Goal: Transaction & Acquisition: Purchase product/service

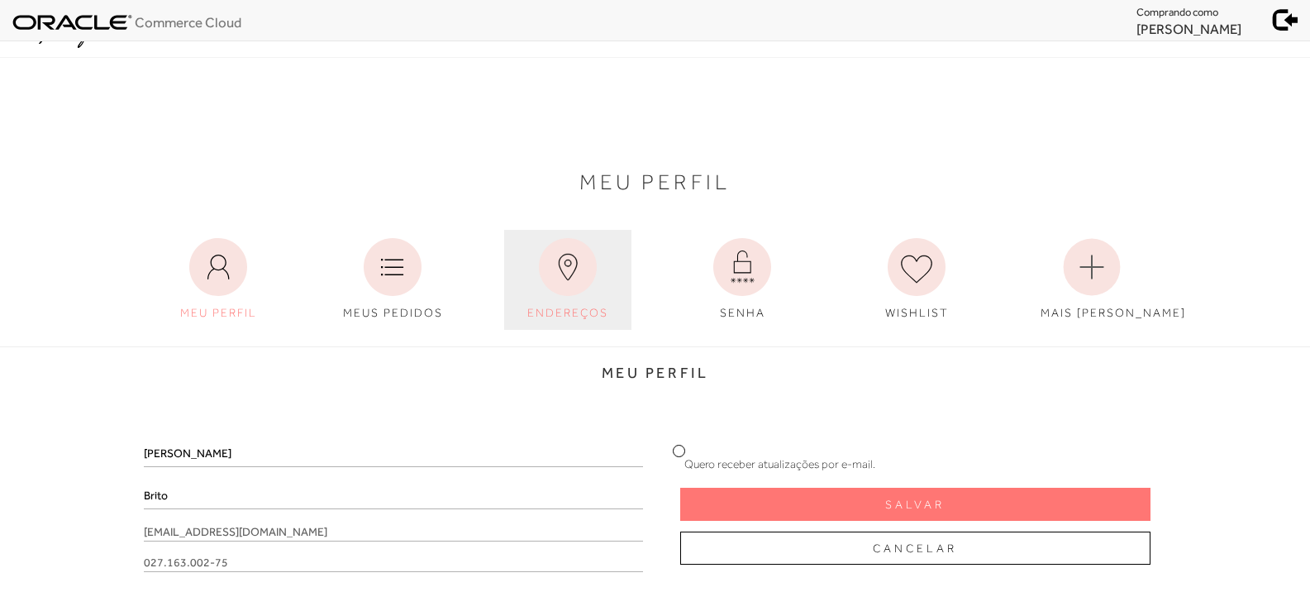
click at [553, 315] on span "ENDEREÇOS" at bounding box center [567, 312] width 81 height 13
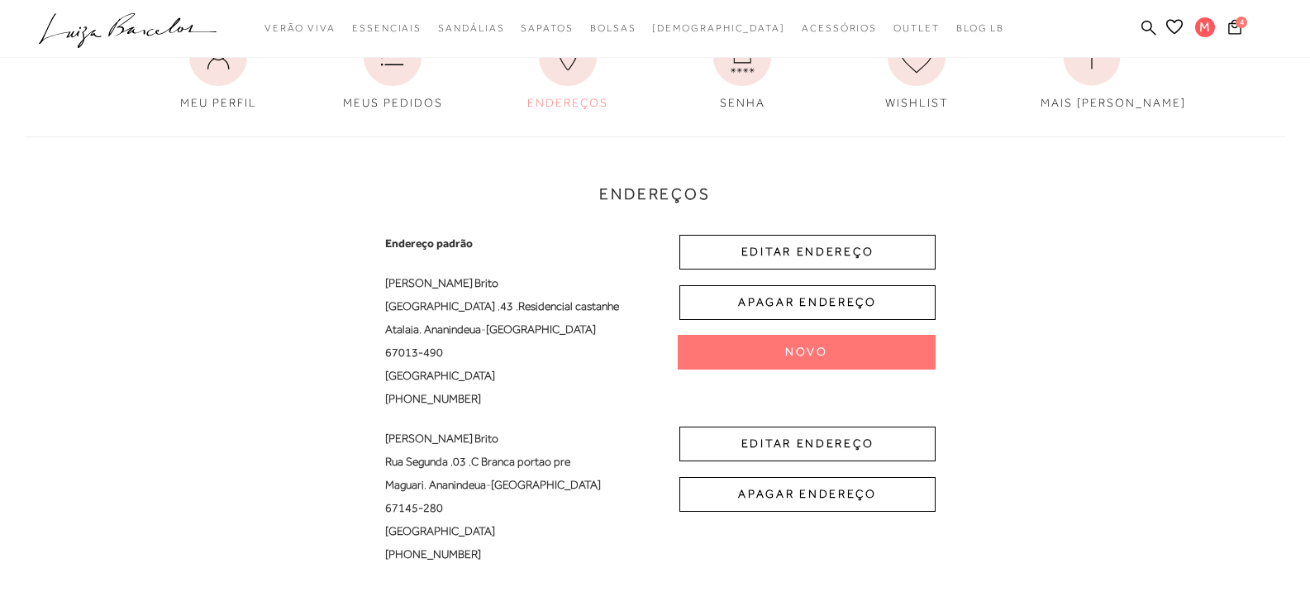
scroll to position [248, 0]
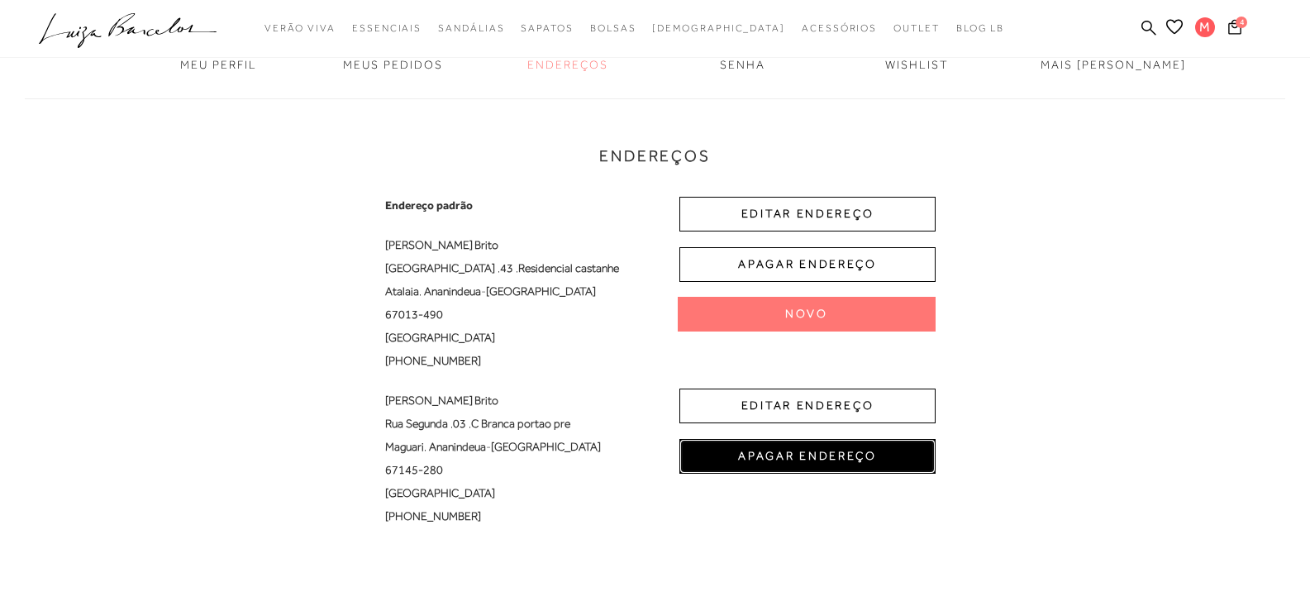
click at [843, 460] on button "APAGAR ENDEREÇO" at bounding box center [807, 456] width 256 height 35
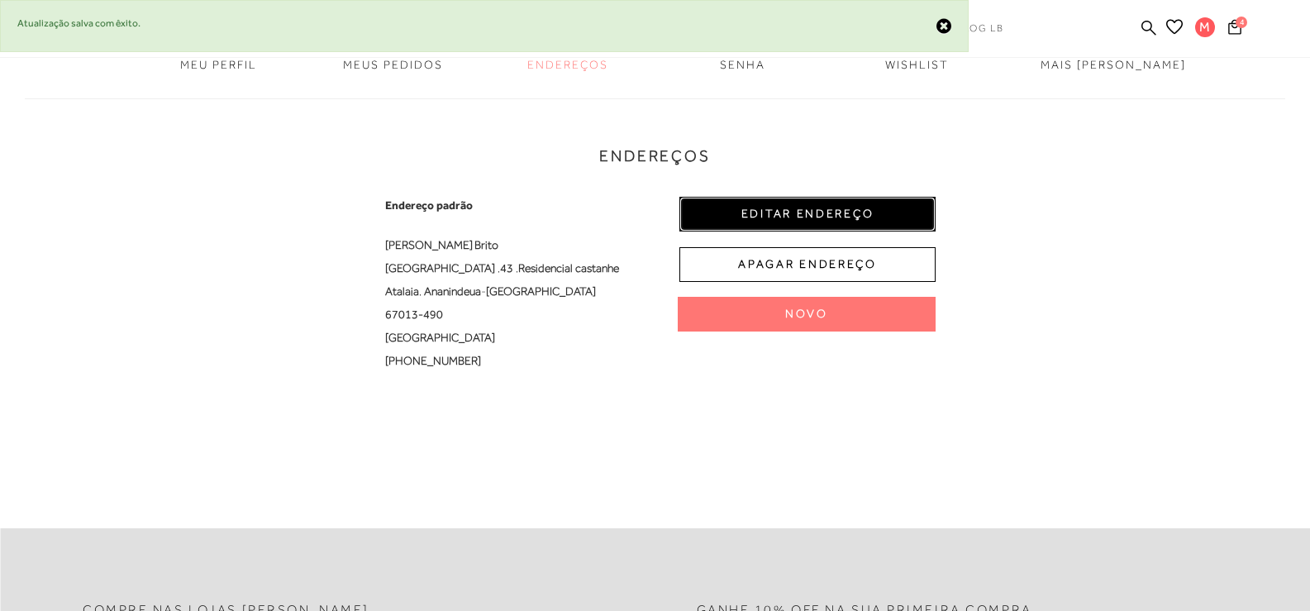
click at [778, 225] on button "EDITAR ENDEREÇO" at bounding box center [807, 214] width 256 height 35
select select "PA"
select select "BR"
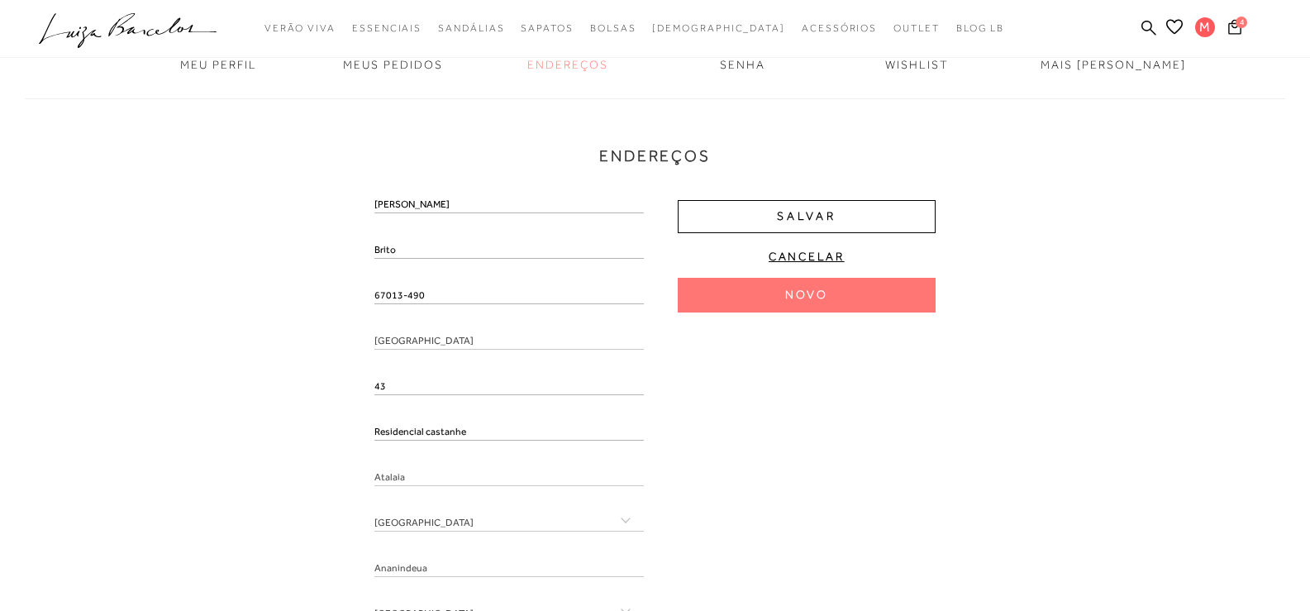
drag, startPoint x: 450, startPoint y: 297, endPoint x: 331, endPoint y: 293, distance: 119.0
click at [334, 293] on div "Endereços Endereço padrão Marta Brito Rua São Pedro , 43 , Residencial castanhe…" at bounding box center [654, 389] width 1285 height 615
click at [300, 331] on div "Endereços Endereço padrão Marta Brito Rua São Pedro , 43 , Residencial castanhe…" at bounding box center [654, 389] width 1285 height 615
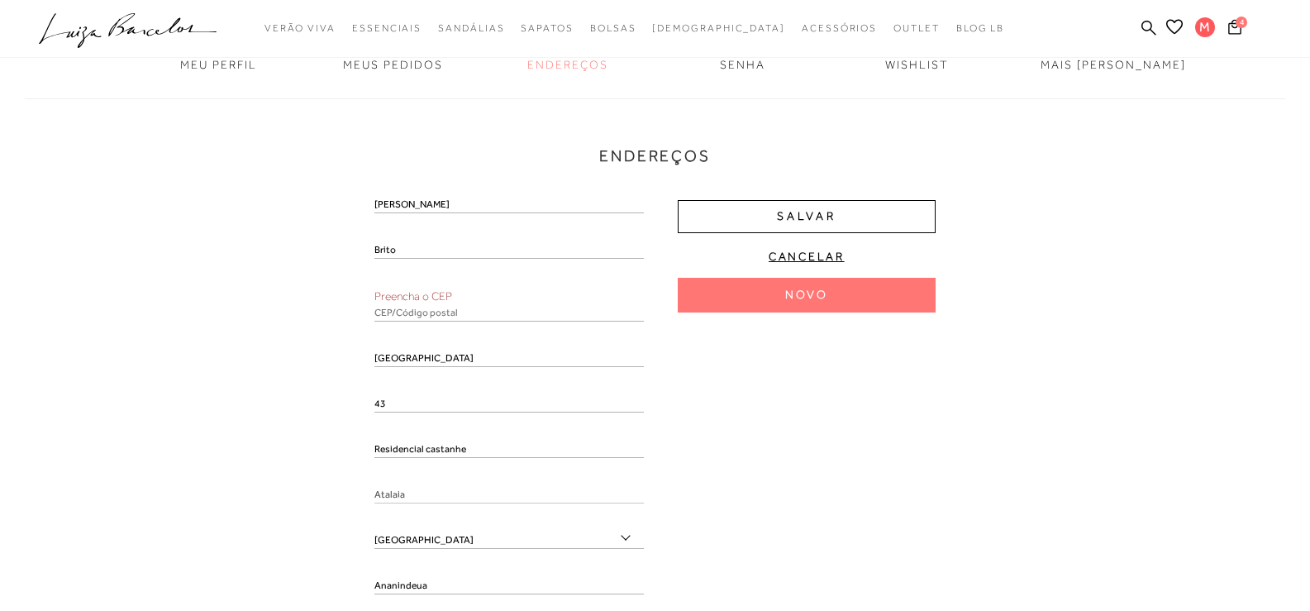
click at [433, 319] on input "text" at bounding box center [508, 313] width 269 height 17
paste input "67013-490"
type input "67013-490"
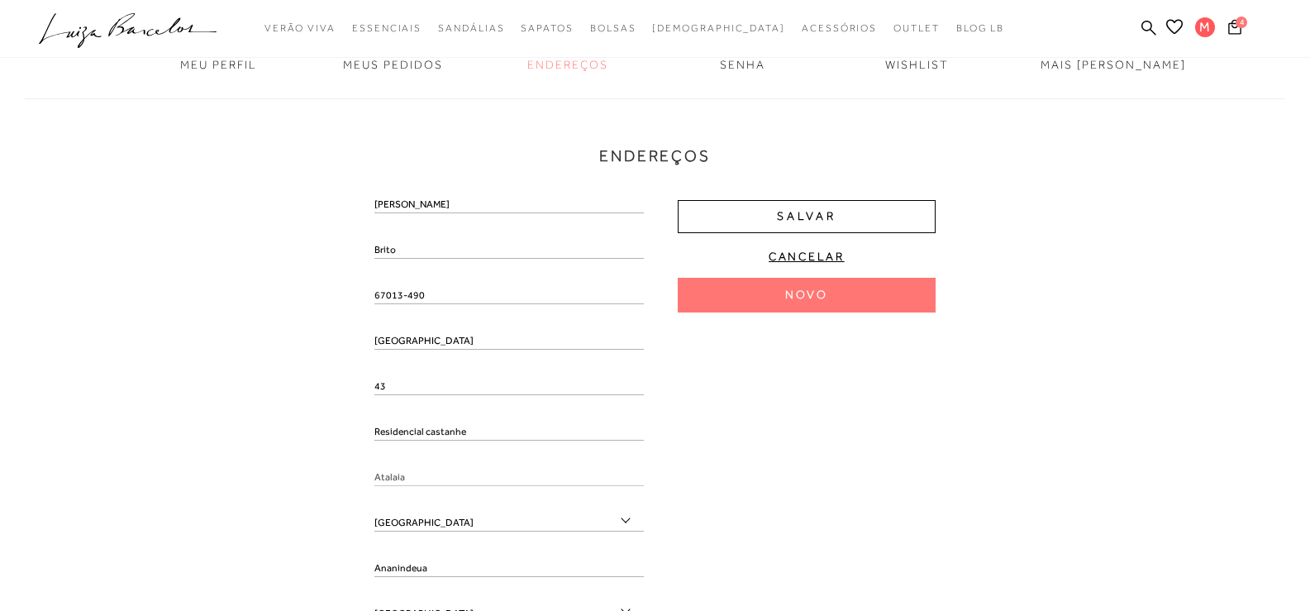
click at [255, 345] on div "Endereços Endereço padrão Marta Brito Rua São Pedro , 43 , Residencial castanhe…" at bounding box center [654, 389] width 1285 height 615
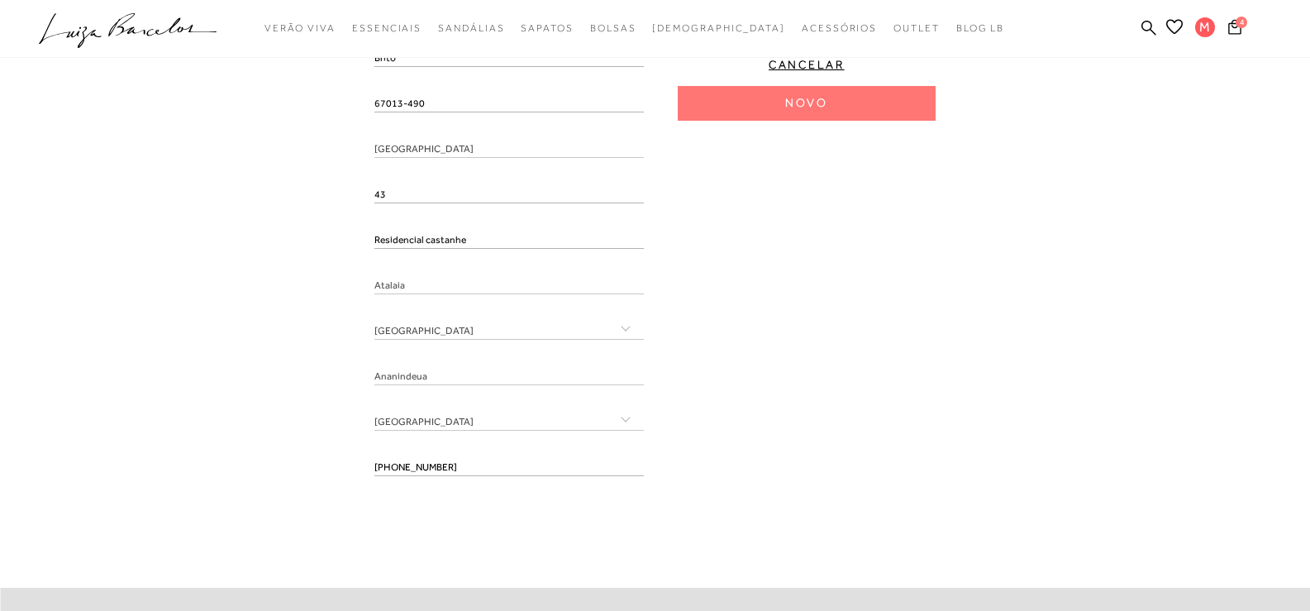
scroll to position [496, 0]
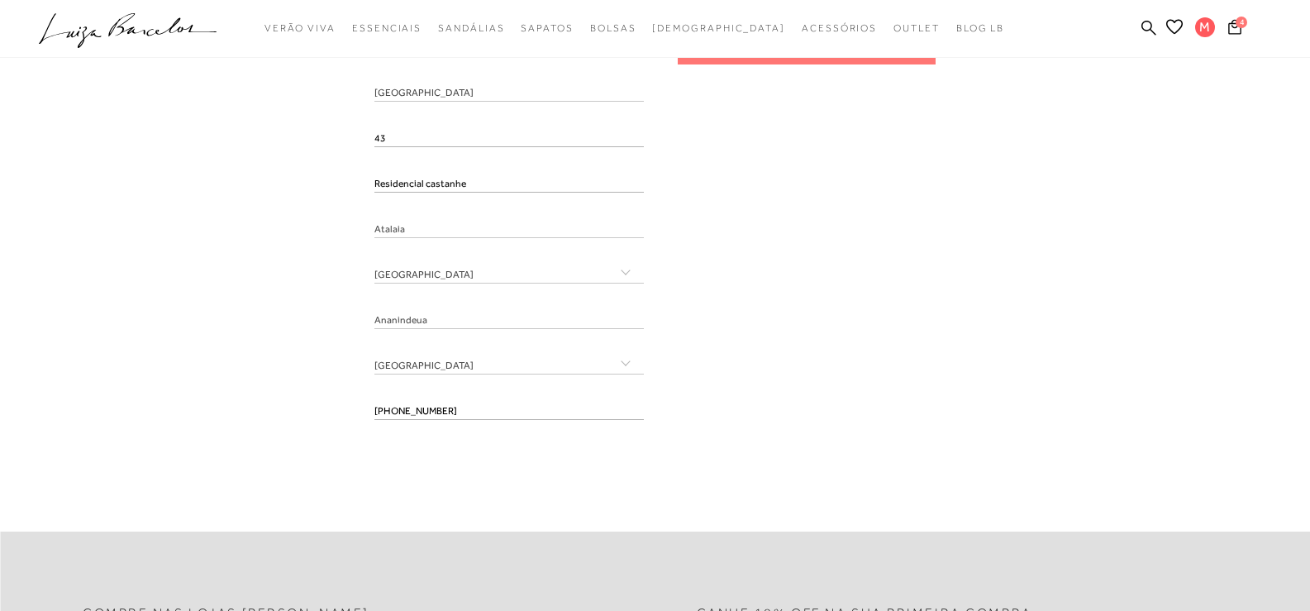
drag, startPoint x: 524, startPoint y: 418, endPoint x: 312, endPoint y: 394, distance: 213.7
click at [312, 394] on div "Endereços Endereço padrão Marta Brito Rua São Pedro , 43 , Residencial castanhe…" at bounding box center [654, 141] width 1285 height 615
drag, startPoint x: 285, startPoint y: 408, endPoint x: 397, endPoint y: 414, distance: 112.5
click at [297, 411] on div "Endereços Endereço padrão Marta Brito Rua São Pedro , 43 , Residencial castanhe…" at bounding box center [654, 141] width 1285 height 615
click at [414, 413] on input "tel" at bounding box center [508, 411] width 269 height 17
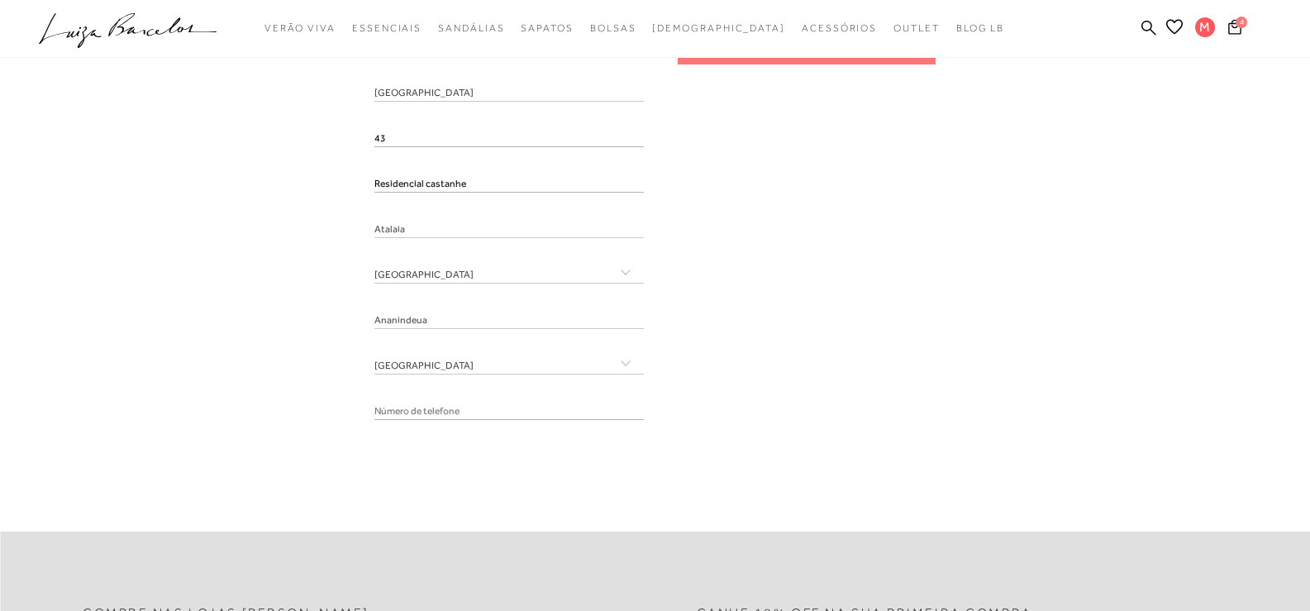
paste input "(91) 98453-3959"
type input "(91) 98453-3959"
click at [809, 392] on div "Marta Brito 67013-490 Rua São Pedro 43 Residencial castanhe Atalaia Acre Amapá" at bounding box center [654, 190] width 561 height 483
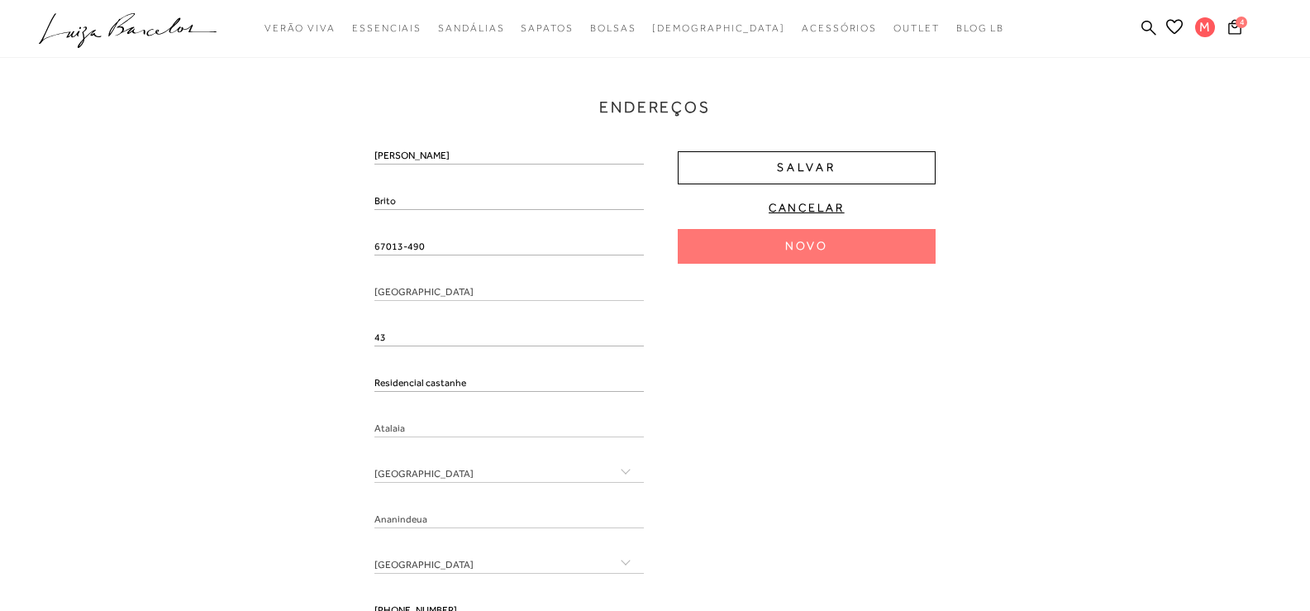
scroll to position [248, 0]
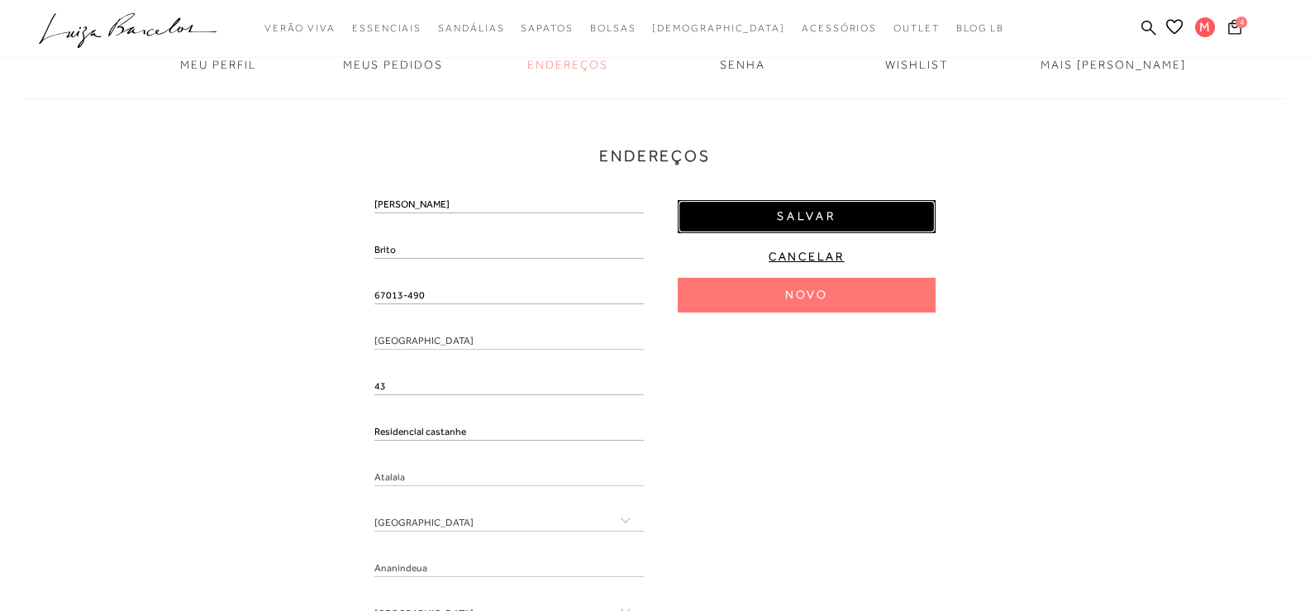
click at [859, 217] on button "Salvar" at bounding box center [807, 216] width 258 height 33
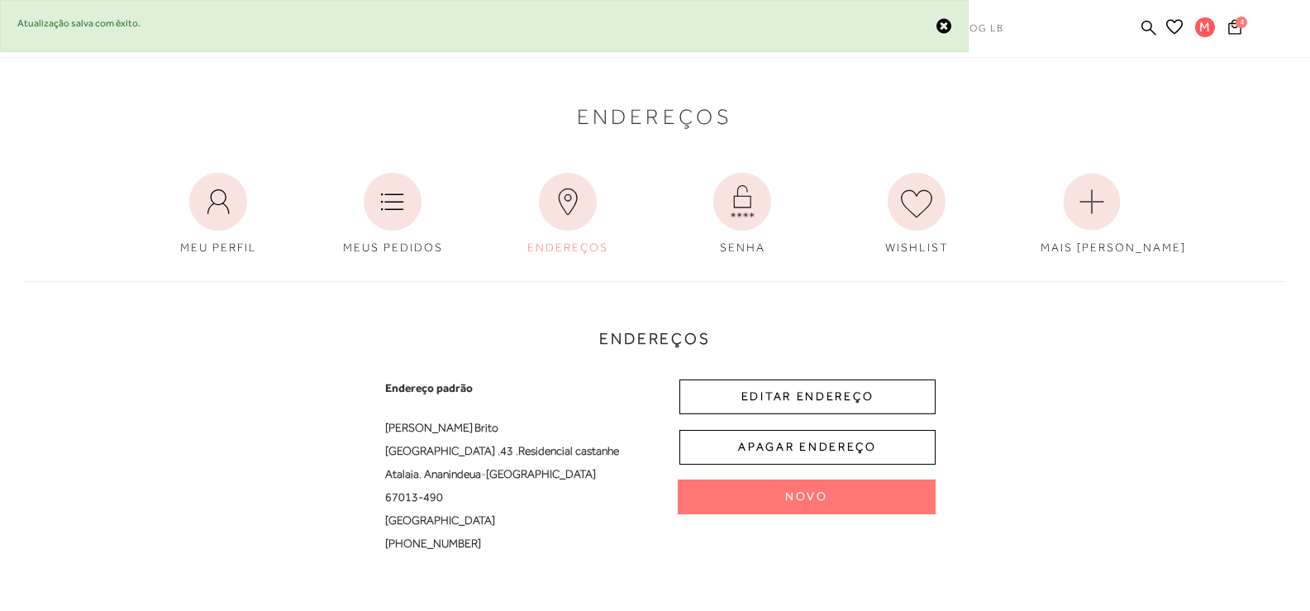
scroll to position [0, 0]
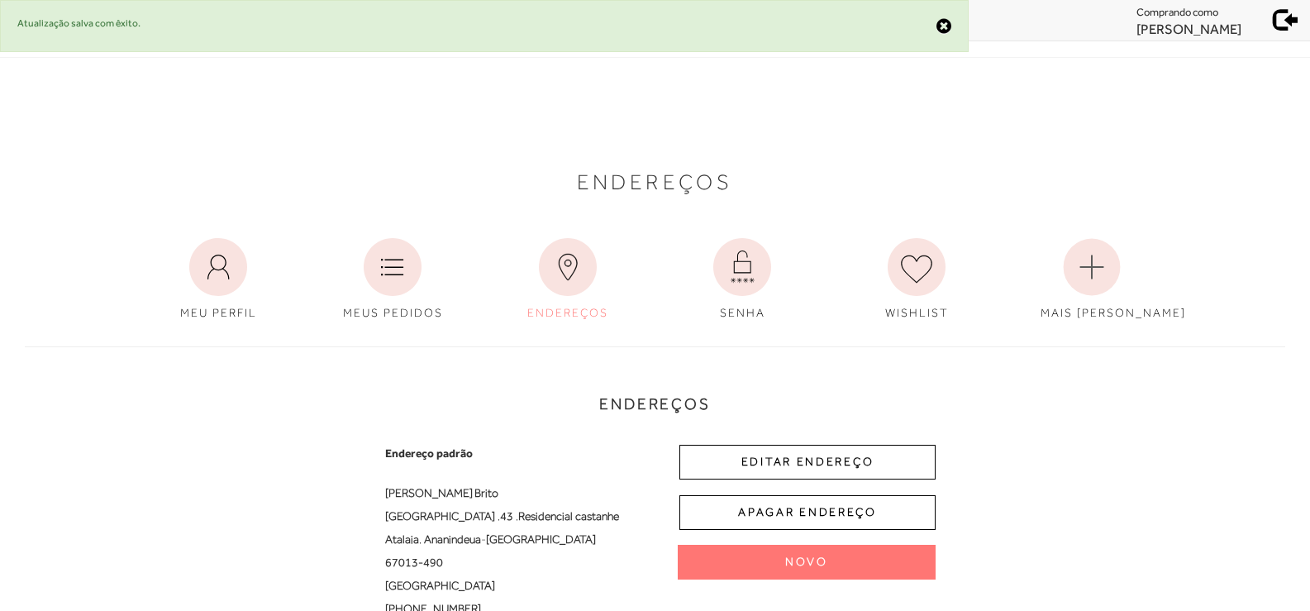
click at [1282, 28] on span at bounding box center [1285, 17] width 23 height 23
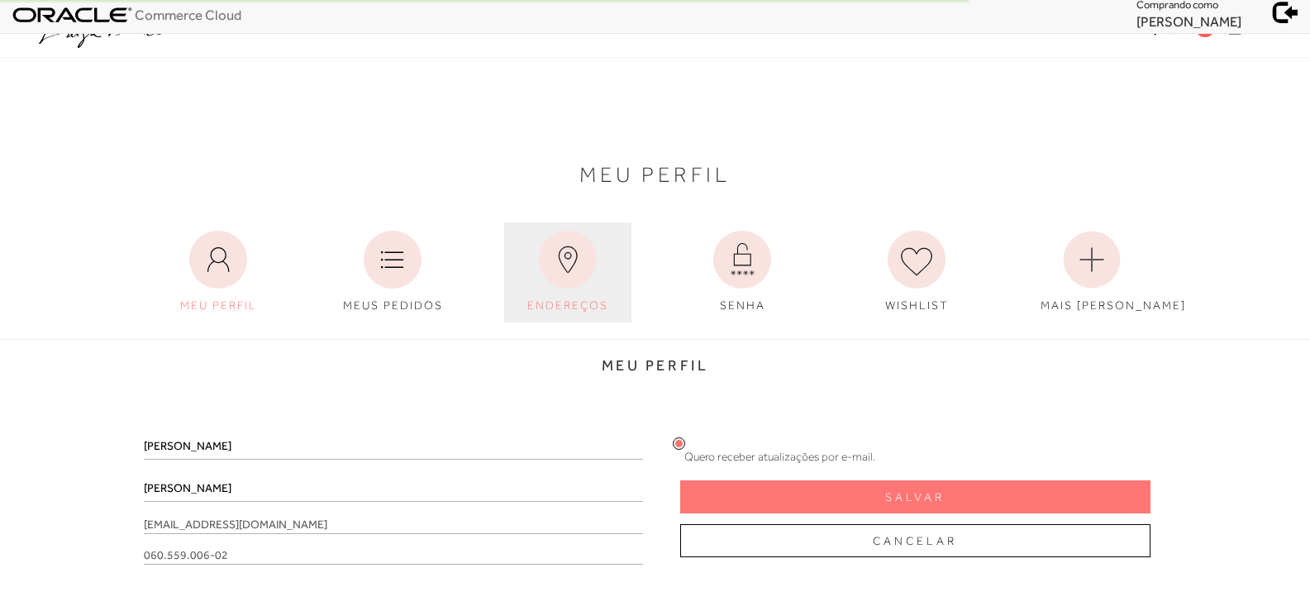
click at [557, 293] on link "ENDEREÇOS" at bounding box center [567, 272] width 127 height 100
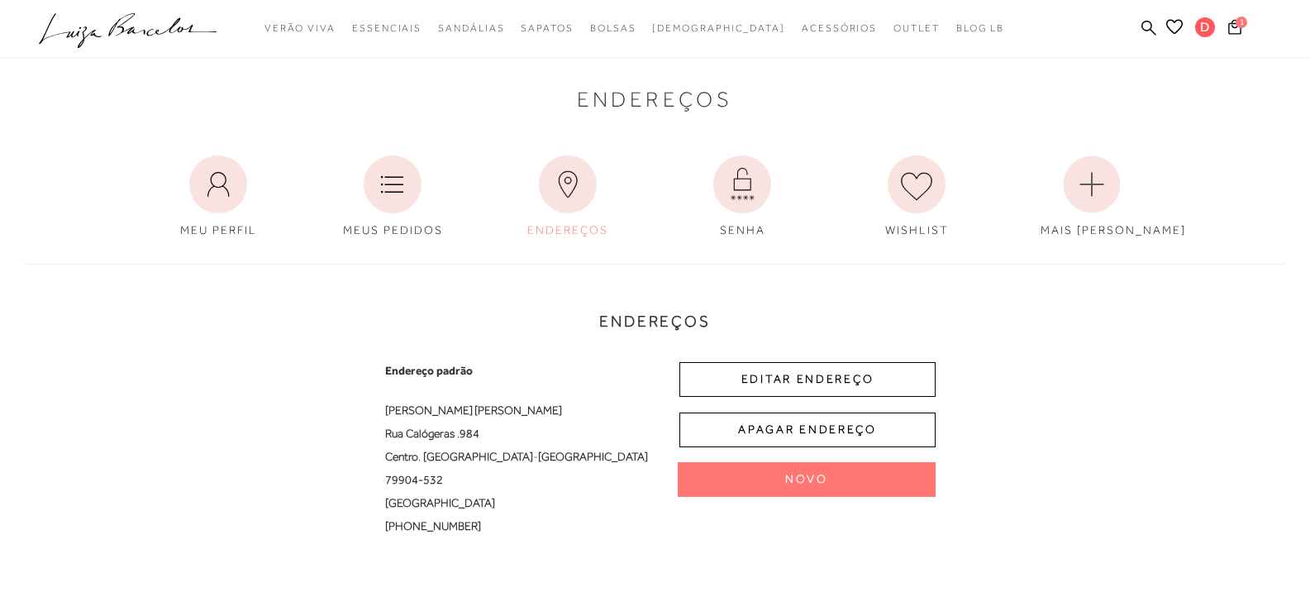
scroll to position [121, 0]
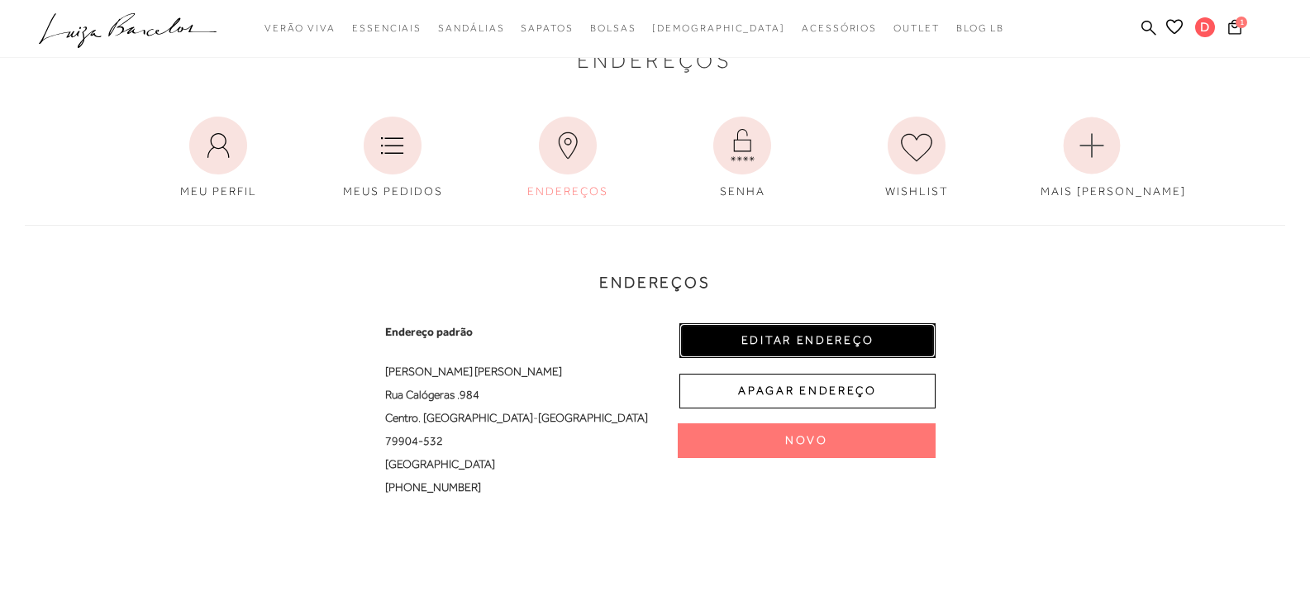
click at [830, 340] on button "EDITAR ENDEREÇO" at bounding box center [807, 340] width 256 height 35
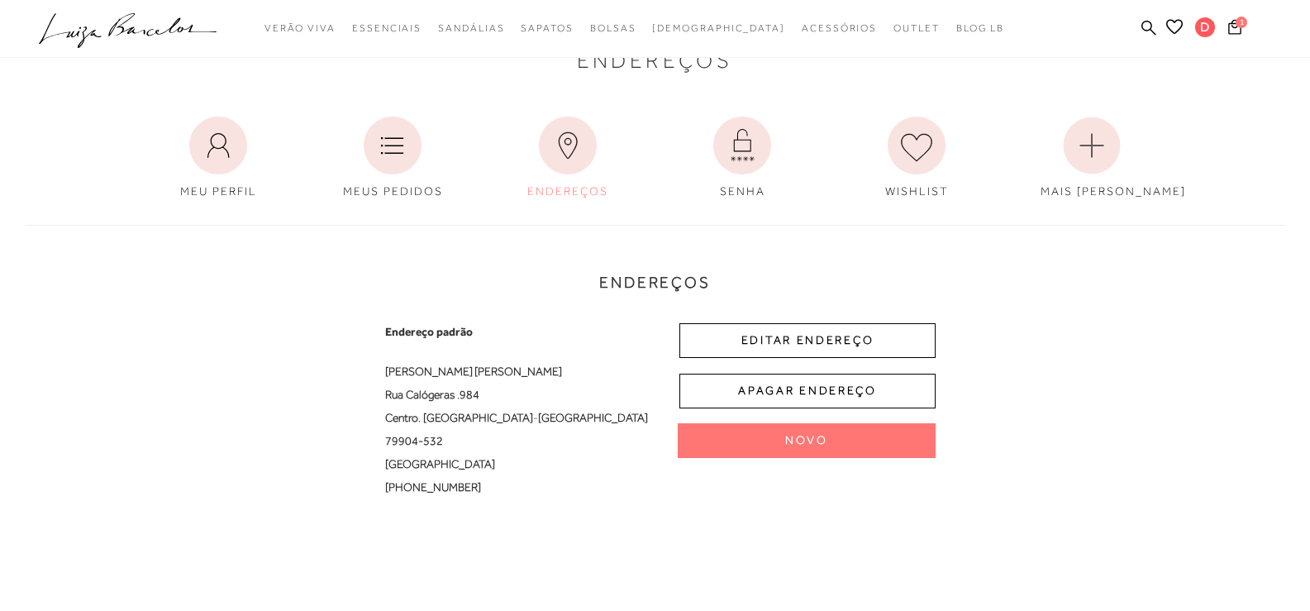
select select "MS"
select select "BR"
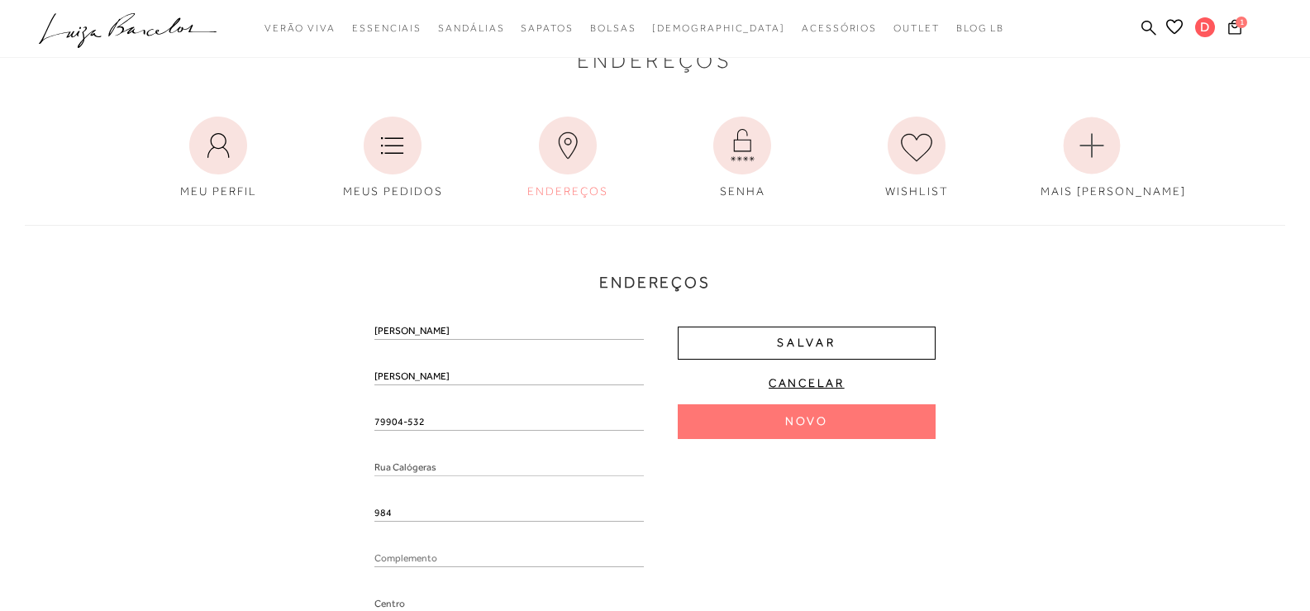
drag, startPoint x: 456, startPoint y: 416, endPoint x: 324, endPoint y: 416, distance: 132.2
click at [324, 416] on div "Endereços Endereço padrão Daniela Oliveira Rua Calógeras , 984 Centro , Ponta P…" at bounding box center [654, 515] width 1285 height 615
drag, startPoint x: 302, startPoint y: 420, endPoint x: 382, endPoint y: 435, distance: 81.7
click at [302, 422] on div "Endereços Novo Novo Daniela Oliveira Preencha o CEP Rua Calógeras" at bounding box center [654, 524] width 1285 height 632
click at [401, 440] on input "text" at bounding box center [508, 439] width 269 height 17
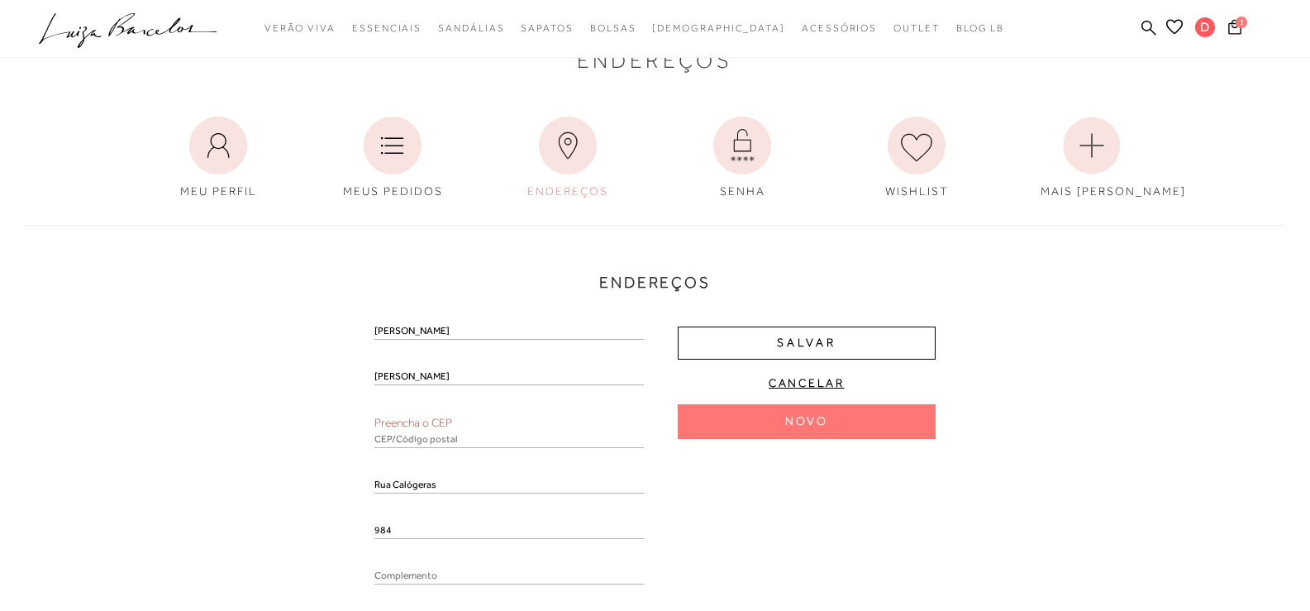
paste input "79904-532"
type input "79904-532"
click at [304, 426] on div "Endereços Novo Novo Daniela Oliveira Preencha o CEP 79904-532 Rua Calógeras 984…" at bounding box center [654, 524] width 1285 height 632
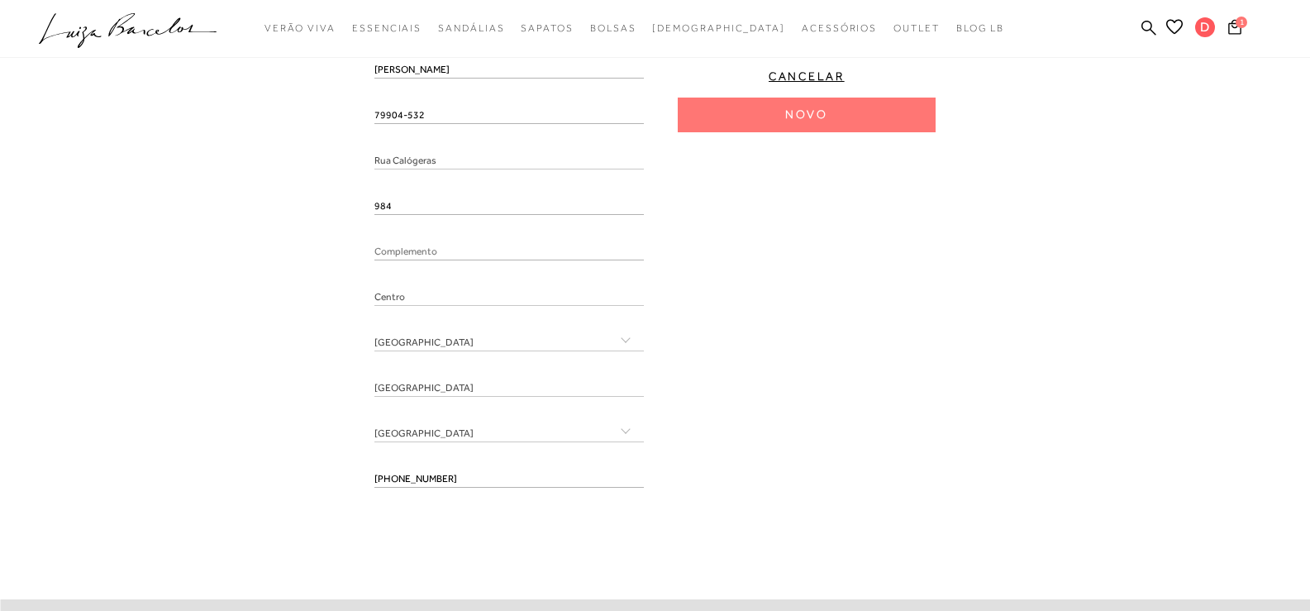
scroll to position [452, 0]
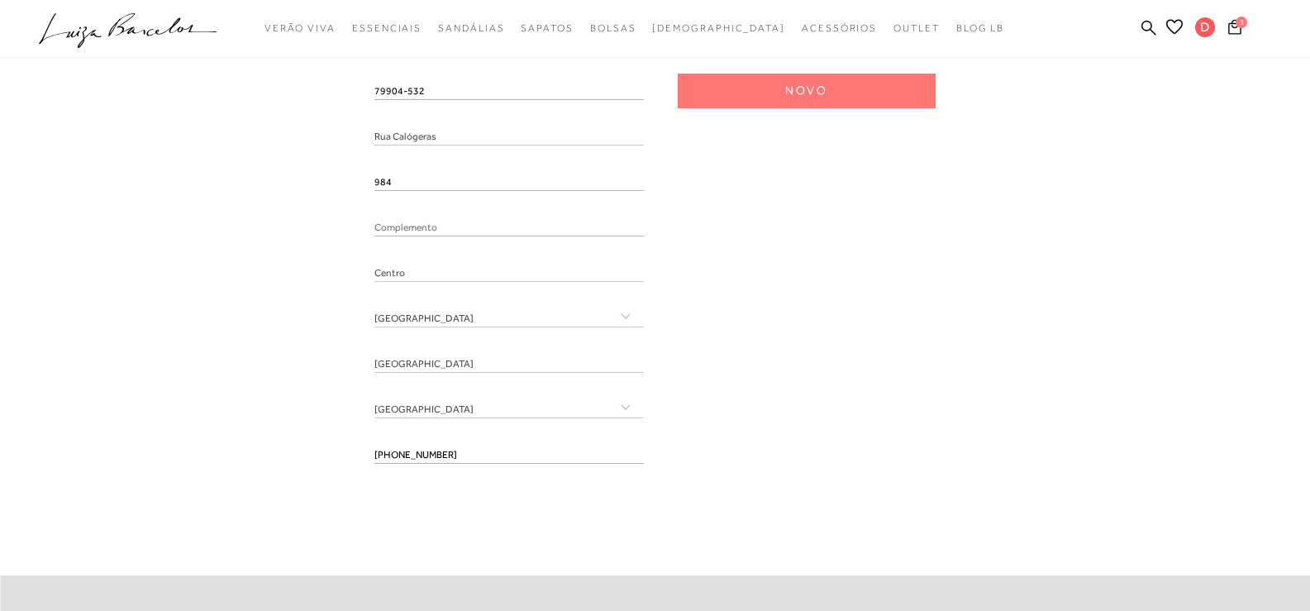
drag, startPoint x: 479, startPoint y: 457, endPoint x: 324, endPoint y: 457, distance: 155.3
click at [326, 457] on div "Endereços Endereço padrão Daniela Oliveira Rua Calógeras , 984 Centro , Ponta P…" at bounding box center [654, 185] width 1285 height 615
drag, startPoint x: 250, startPoint y: 467, endPoint x: 318, endPoint y: 476, distance: 68.4
click at [271, 471] on div "Endereços Endereço padrão Daniela Oliveira Rua Calógeras , 984 Centro , Ponta P…" at bounding box center [654, 185] width 1285 height 615
click at [439, 461] on input "tel" at bounding box center [508, 455] width 269 height 17
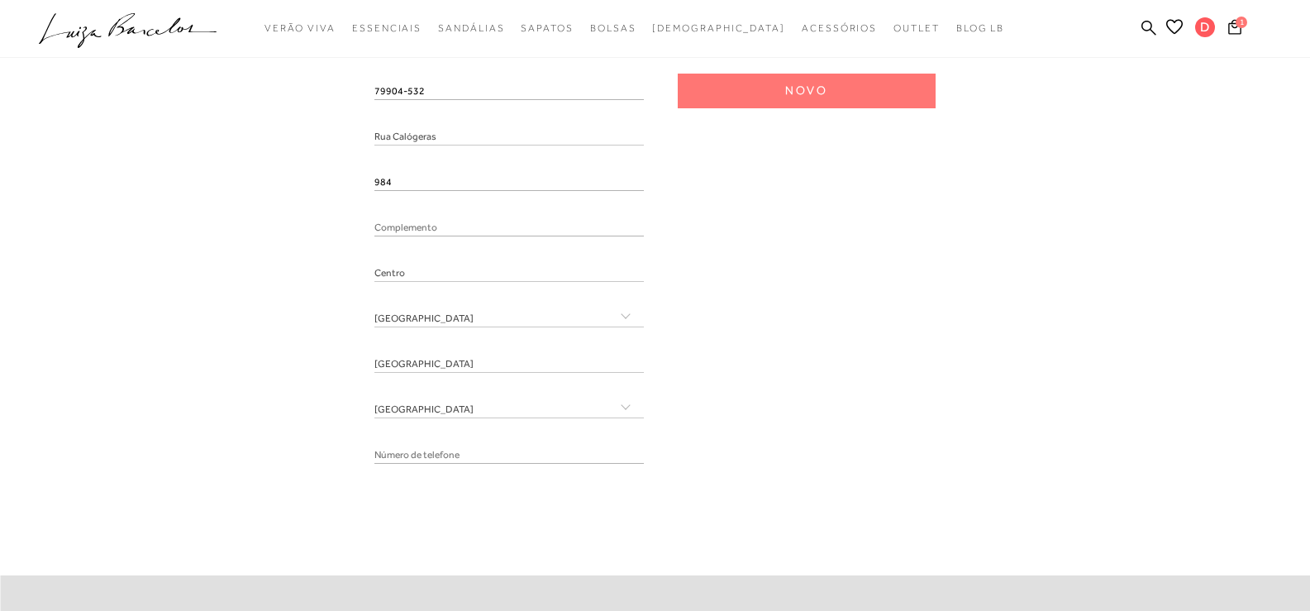
paste input "(67) 98473-1174"
type input "(67) 98473-1174"
click at [788, 459] on div "Daniela Oliveira 79904-532 Rua Calógeras 984 Centro Acre Amapá" at bounding box center [654, 234] width 561 height 483
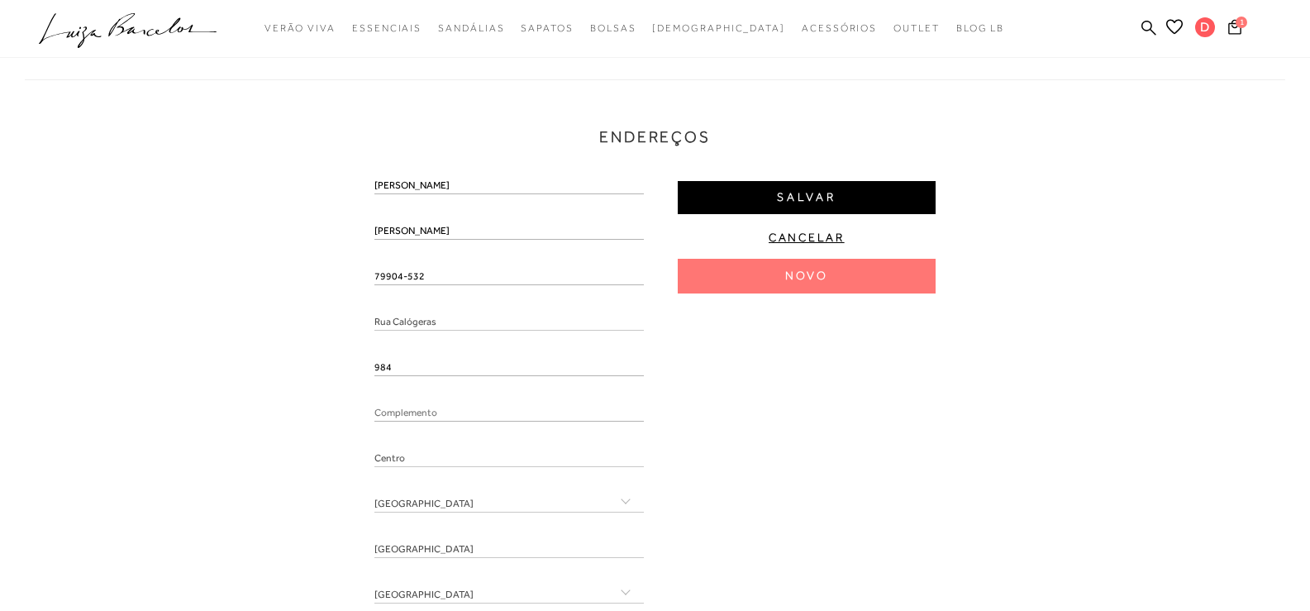
scroll to position [204, 0]
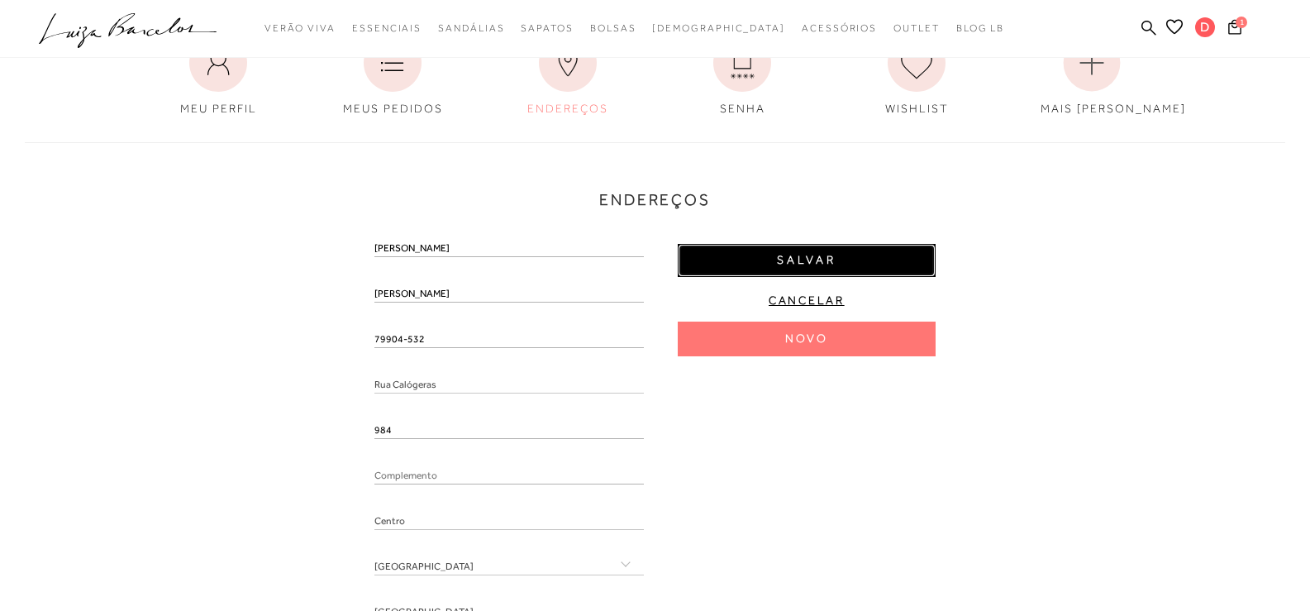
click at [848, 260] on button "Salvar" at bounding box center [807, 260] width 258 height 33
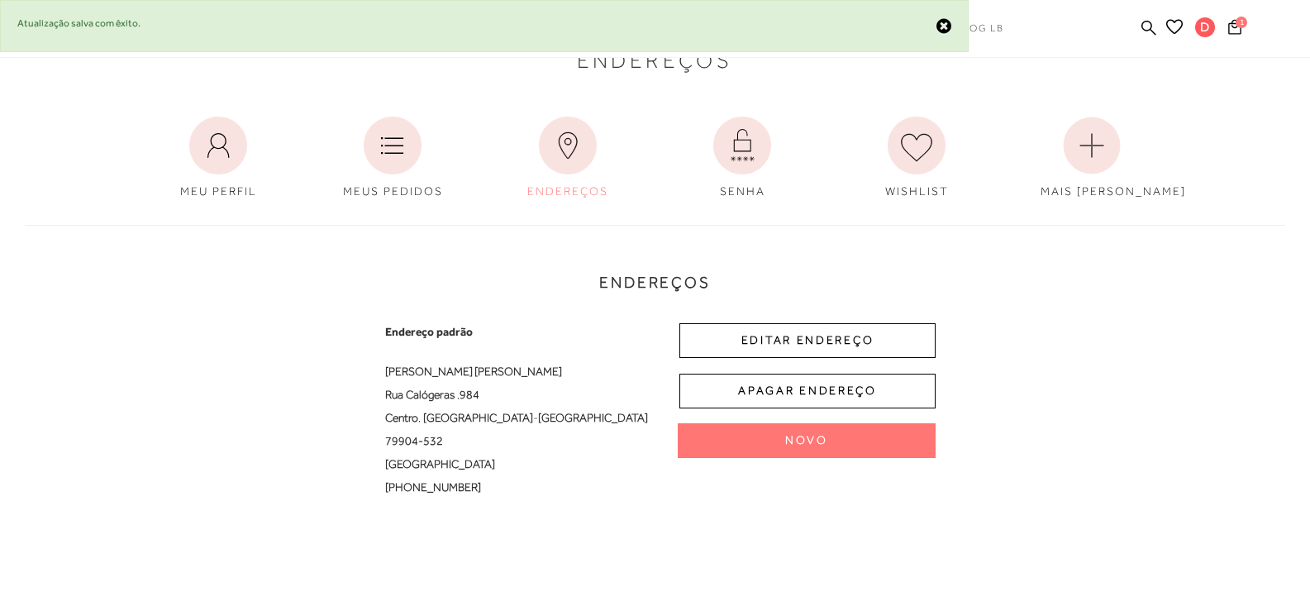
scroll to position [0, 0]
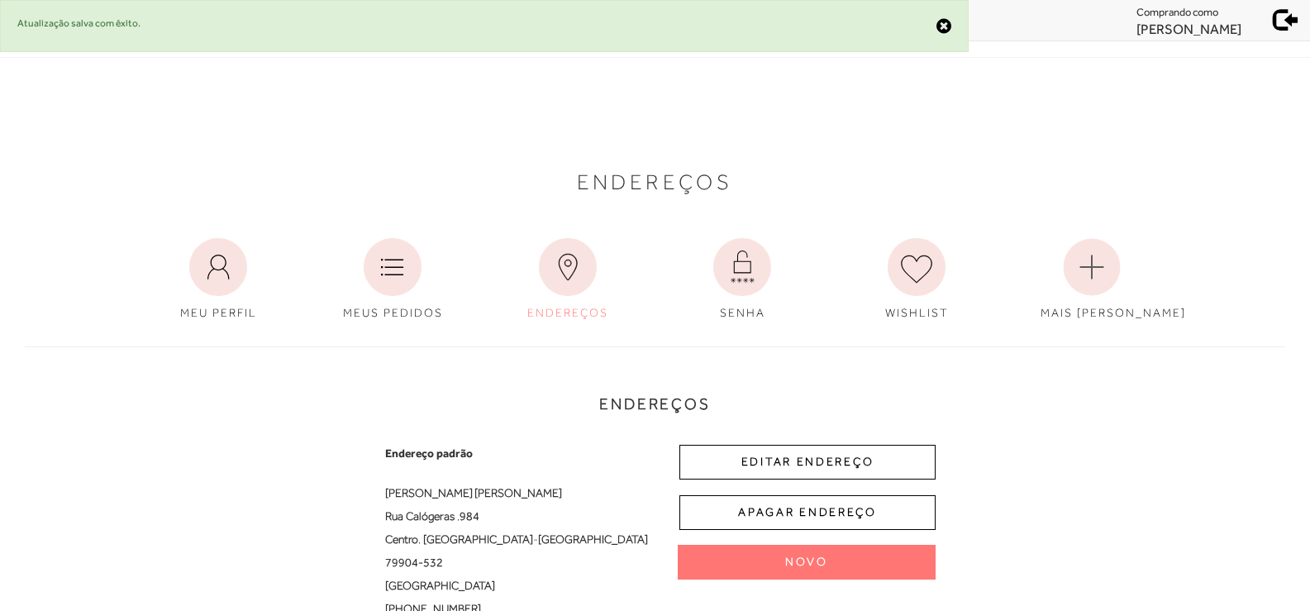
click at [1284, 23] on span at bounding box center [1285, 17] width 23 height 23
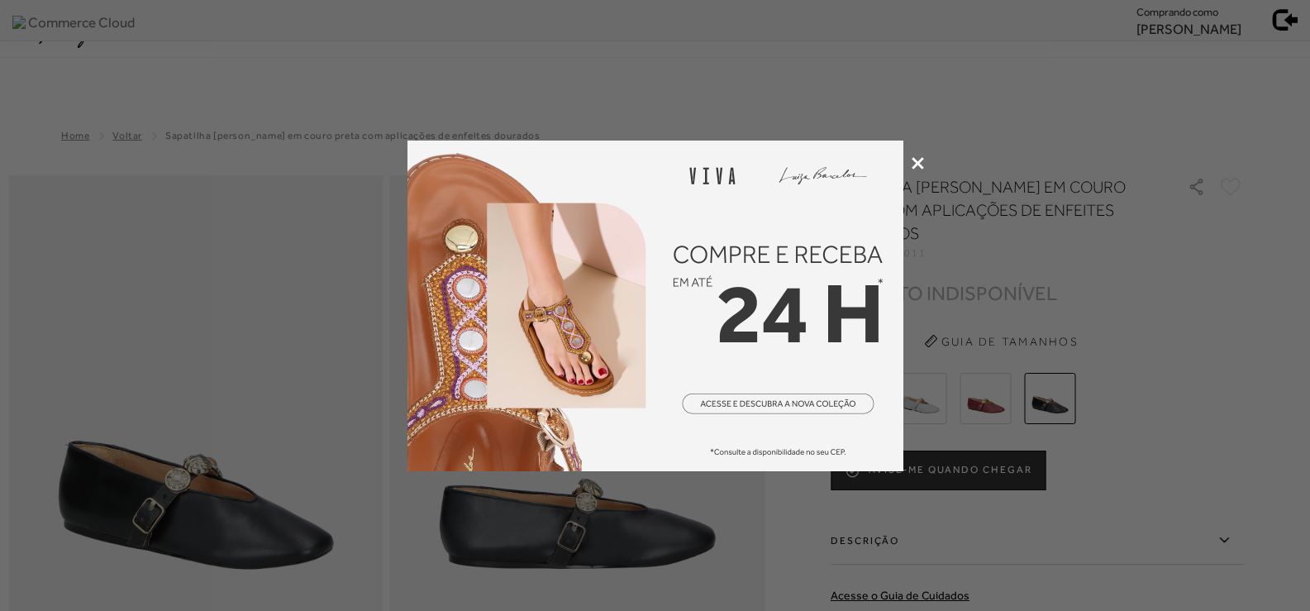
click at [916, 155] on div at bounding box center [655, 305] width 1310 height 611
click at [916, 161] on icon at bounding box center [917, 163] width 12 height 12
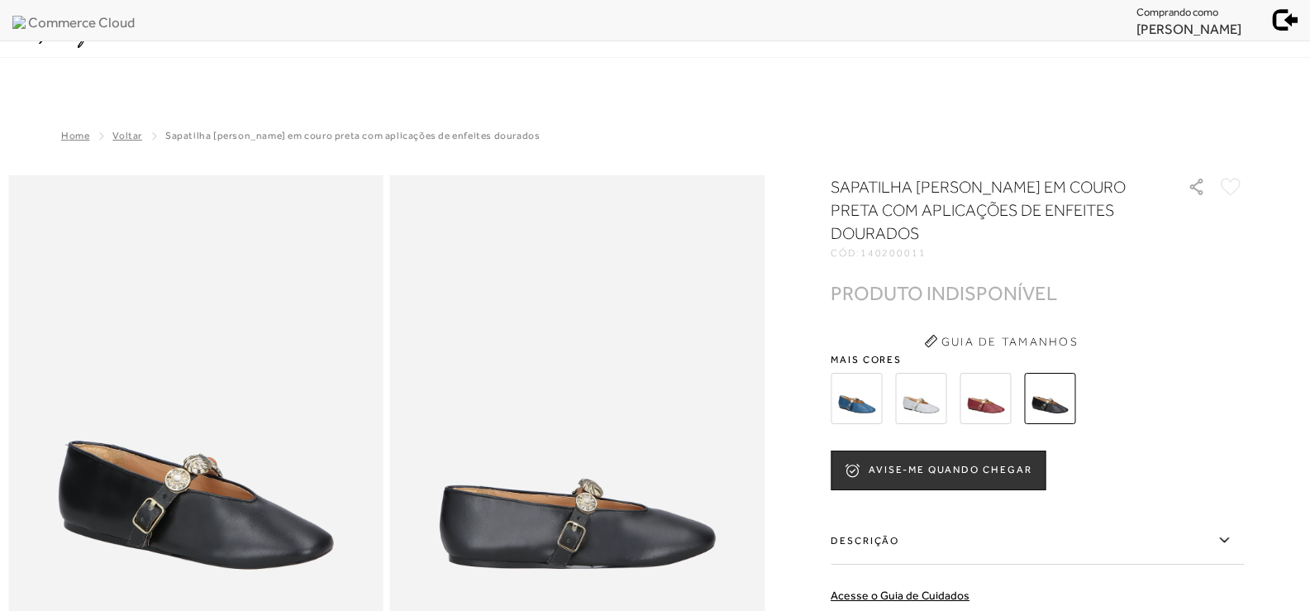
click at [877, 404] on img at bounding box center [855, 398] width 51 height 51
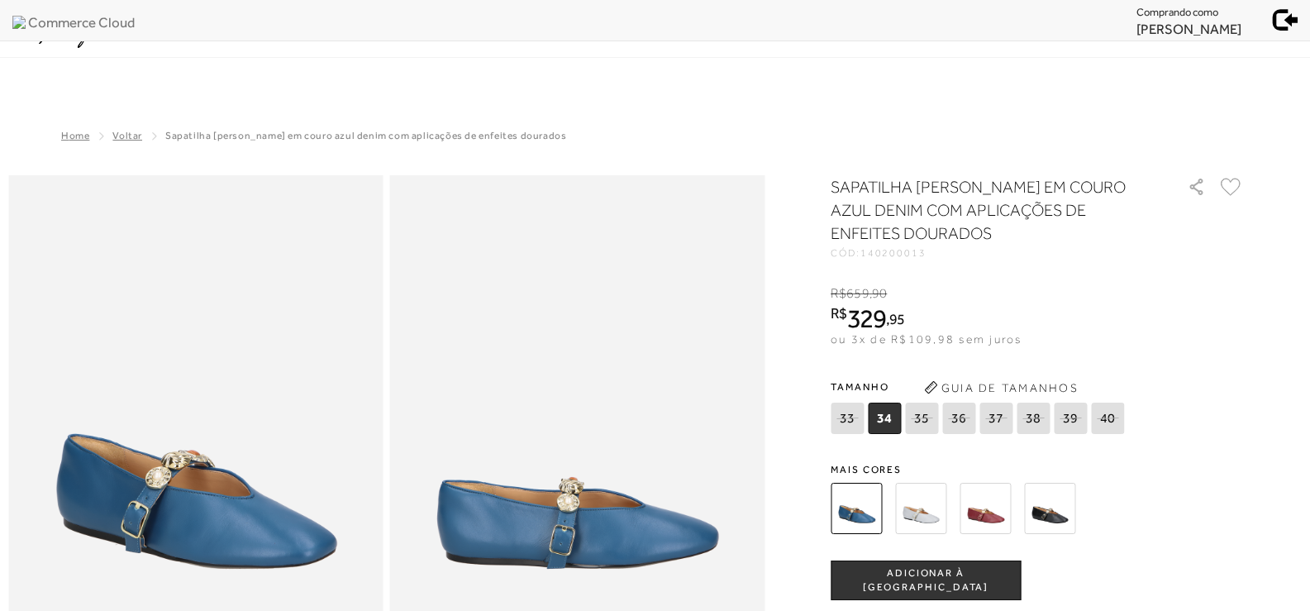
click at [926, 500] on img at bounding box center [920, 508] width 51 height 51
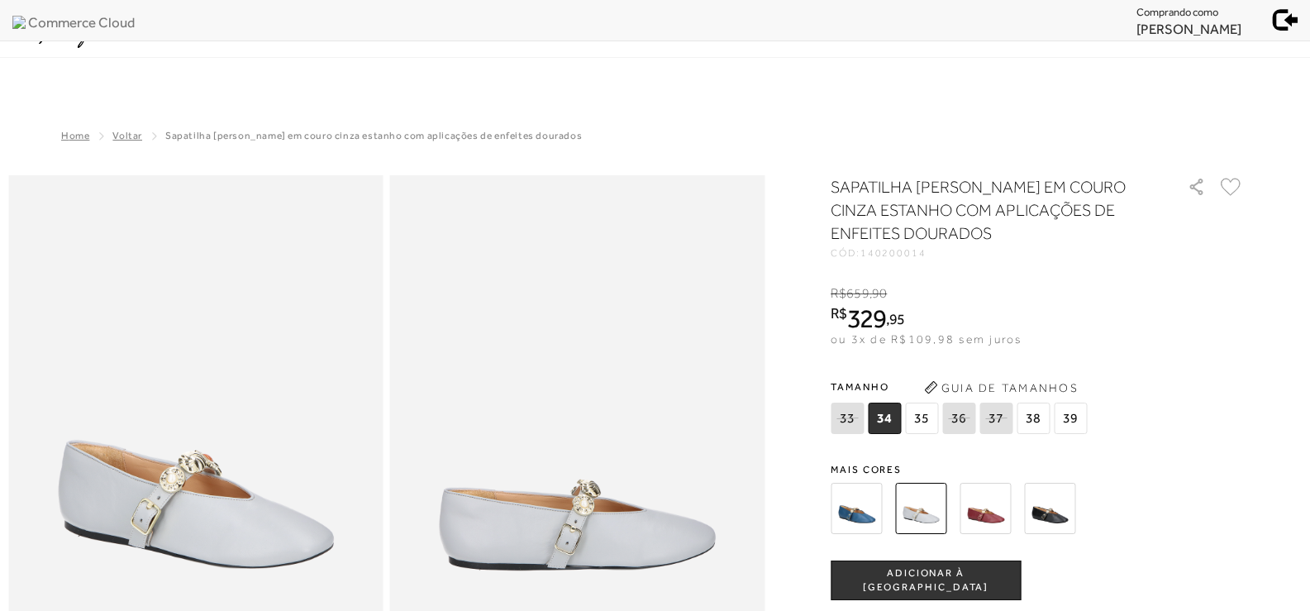
click at [997, 509] on img at bounding box center [984, 508] width 51 height 51
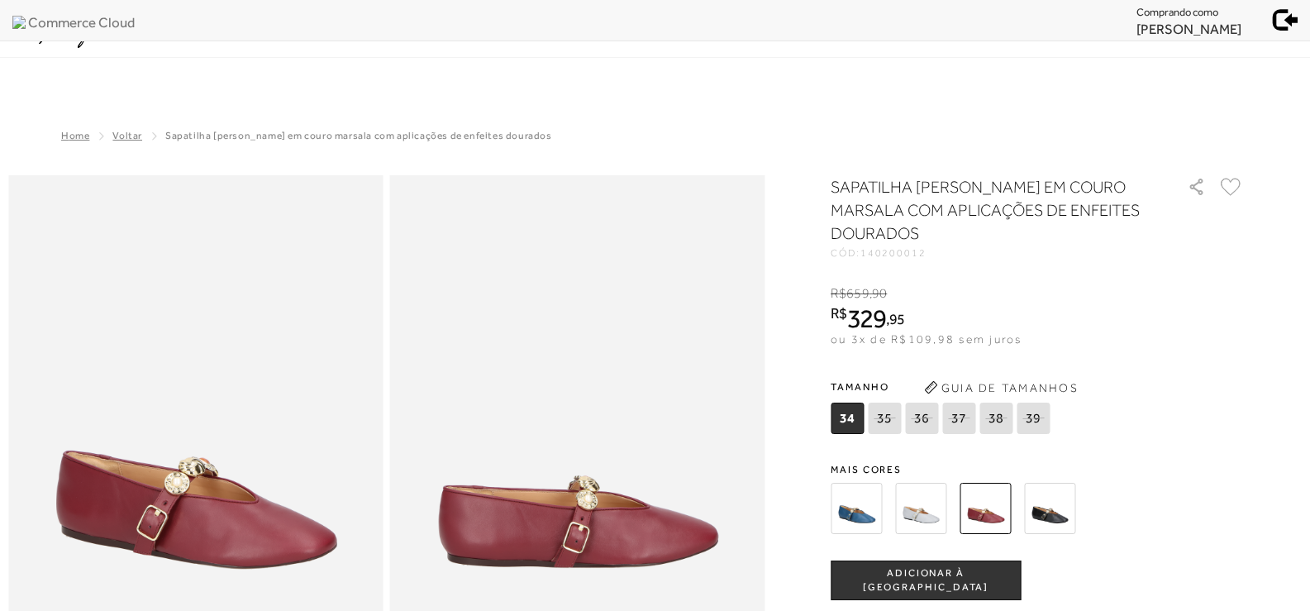
click at [1054, 500] on img at bounding box center [1049, 508] width 51 height 51
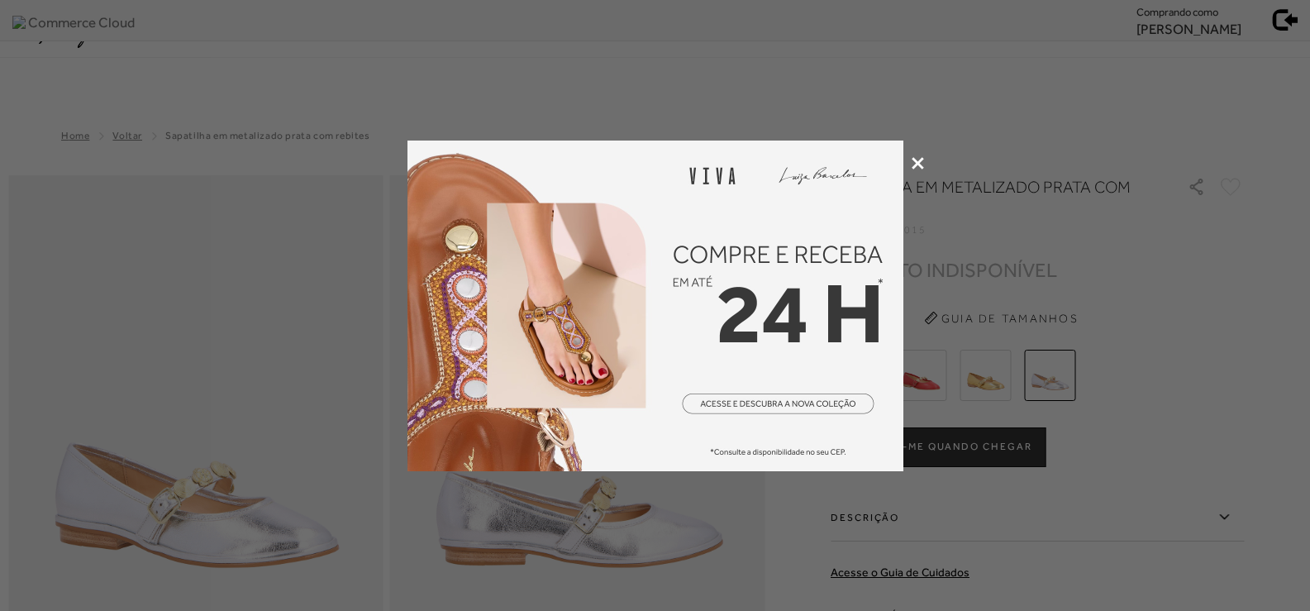
click at [915, 160] on icon at bounding box center [917, 163] width 12 height 12
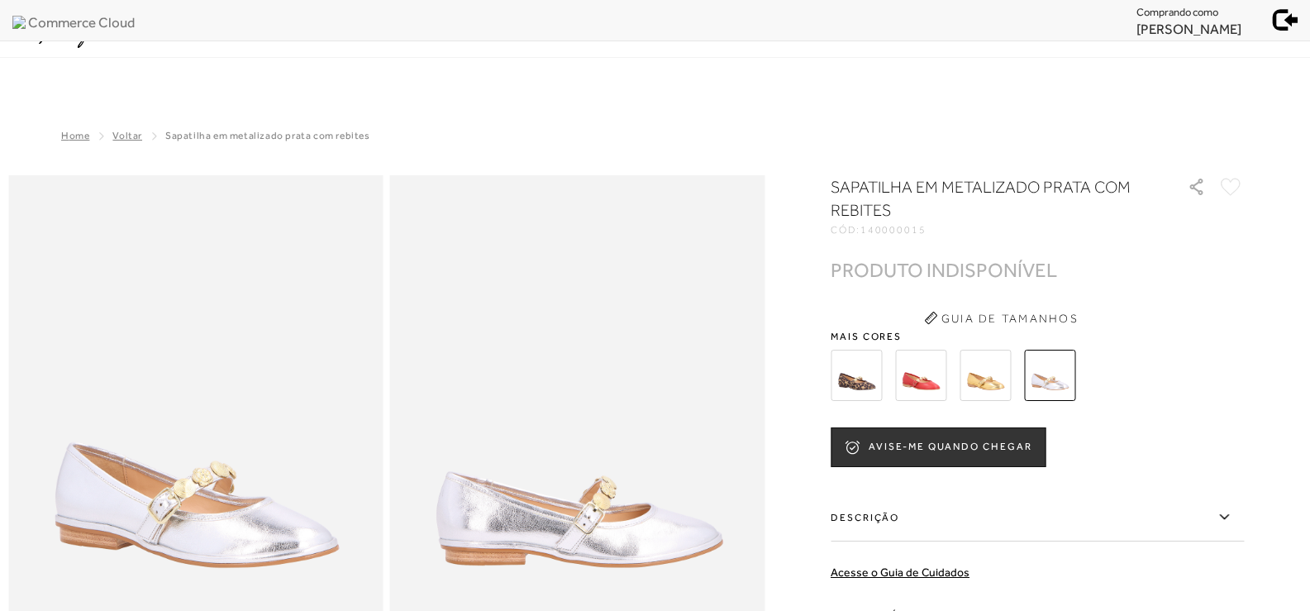
click at [1001, 388] on img at bounding box center [984, 375] width 51 height 51
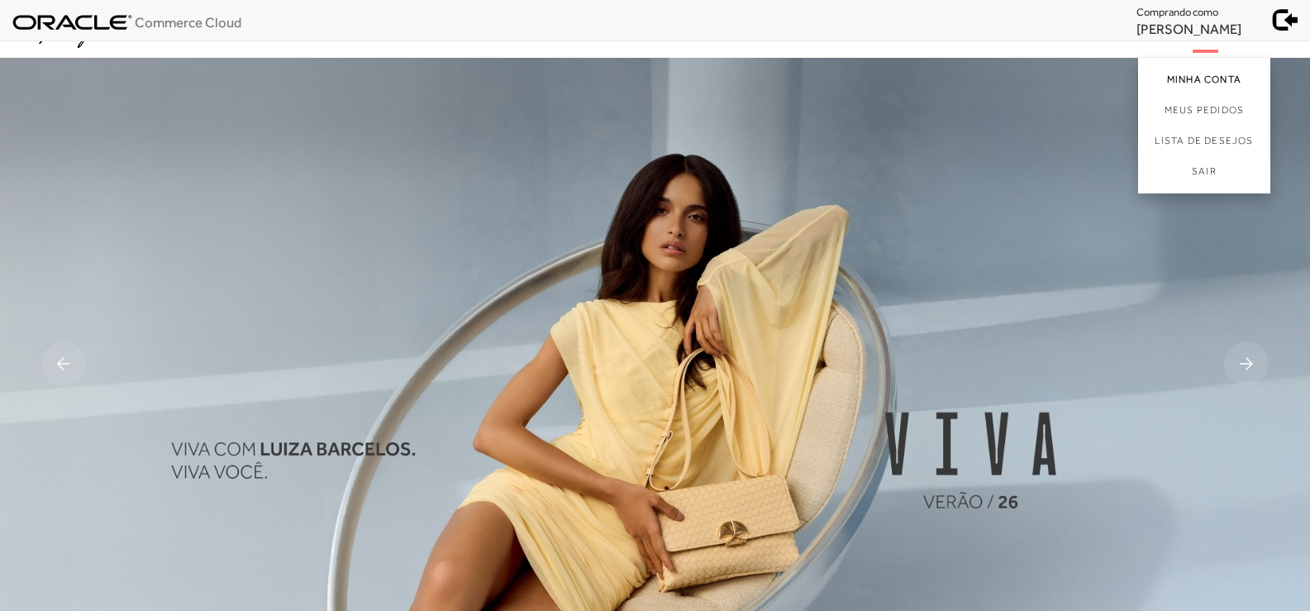
click at [1201, 74] on link "Minha Conta" at bounding box center [1204, 76] width 132 height 37
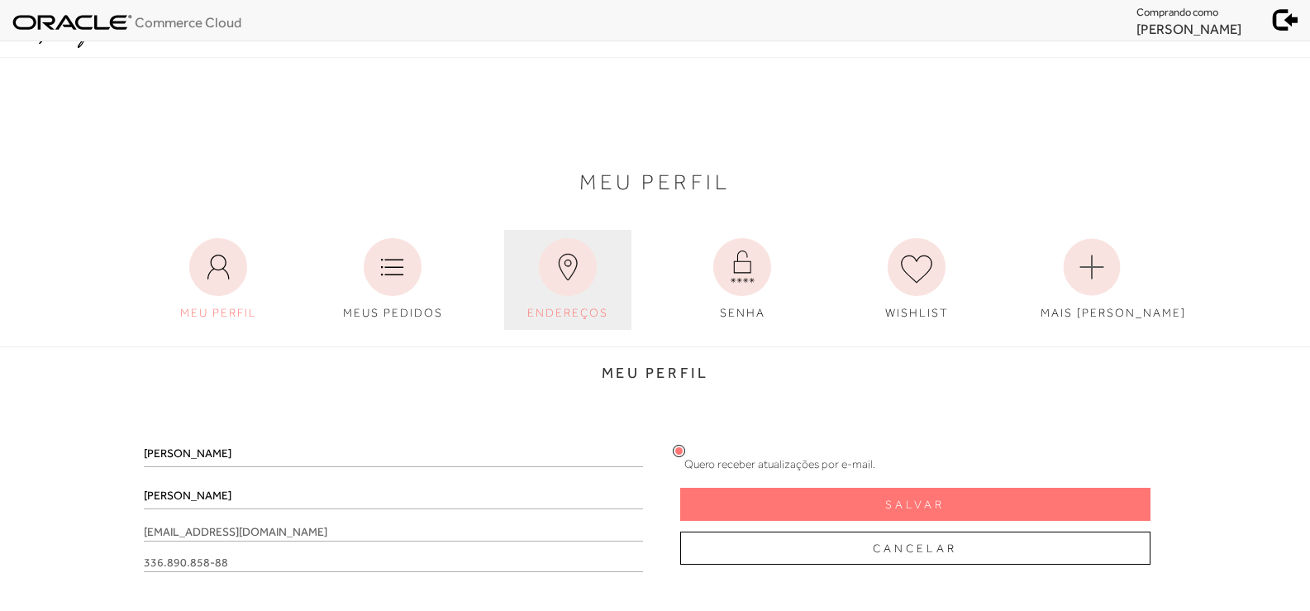
click at [541, 316] on span "ENDEREÇOS" at bounding box center [567, 312] width 81 height 13
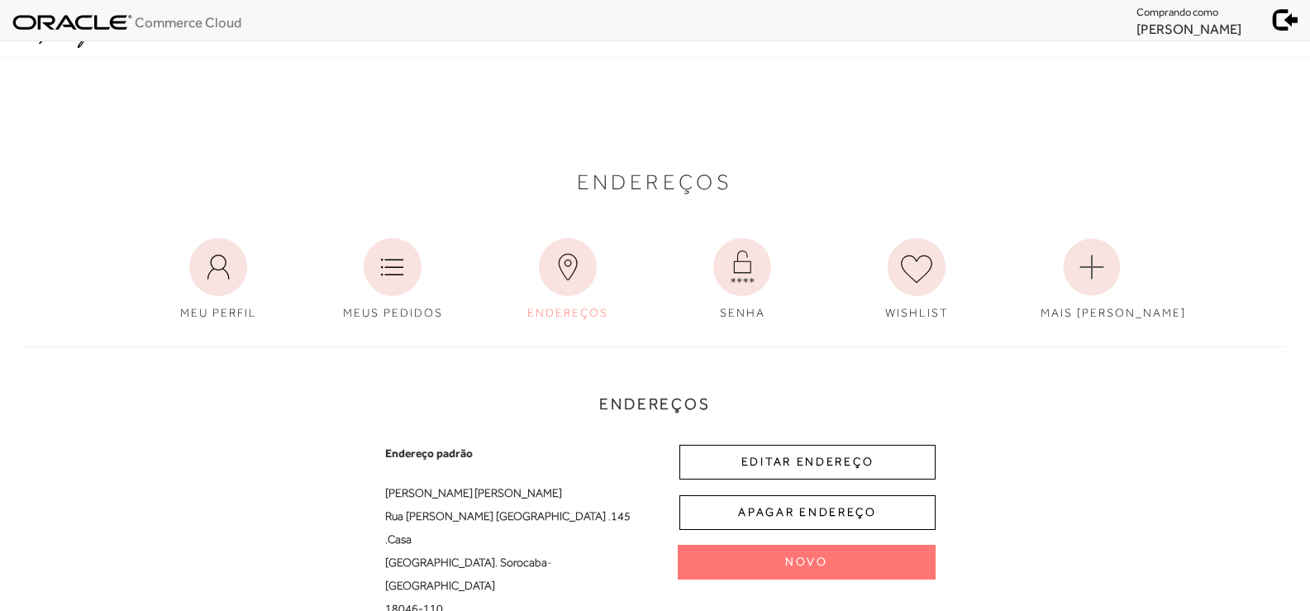
click at [1286, 20] on span at bounding box center [1285, 17] width 23 height 23
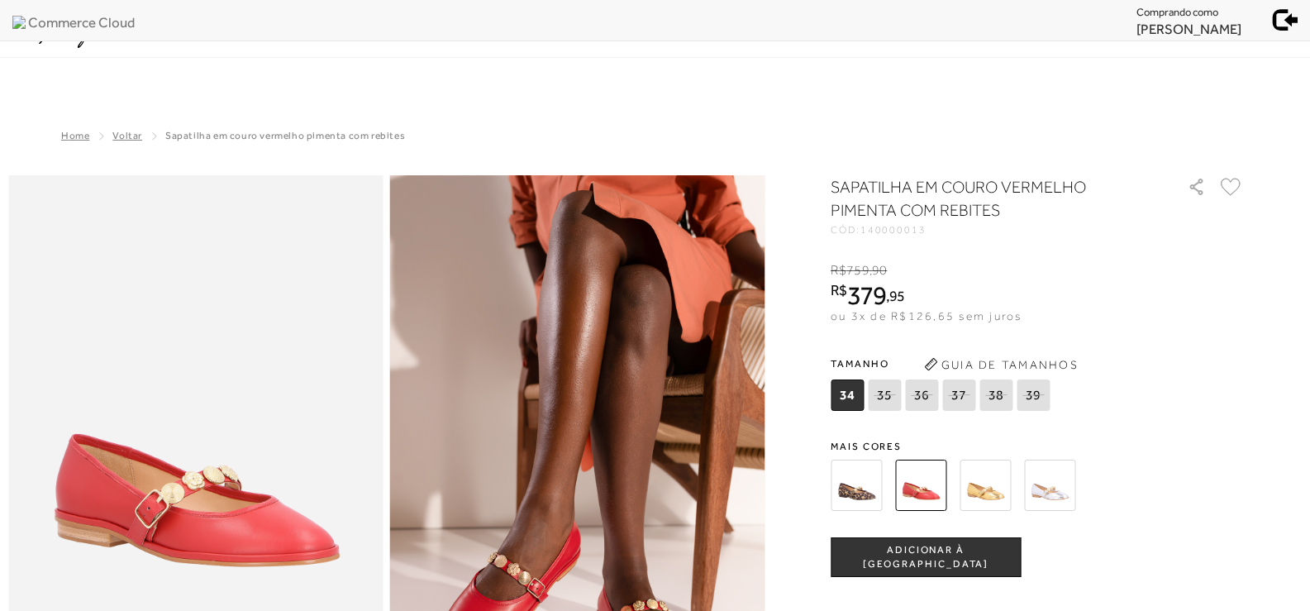
click at [871, 490] on img at bounding box center [855, 484] width 51 height 51
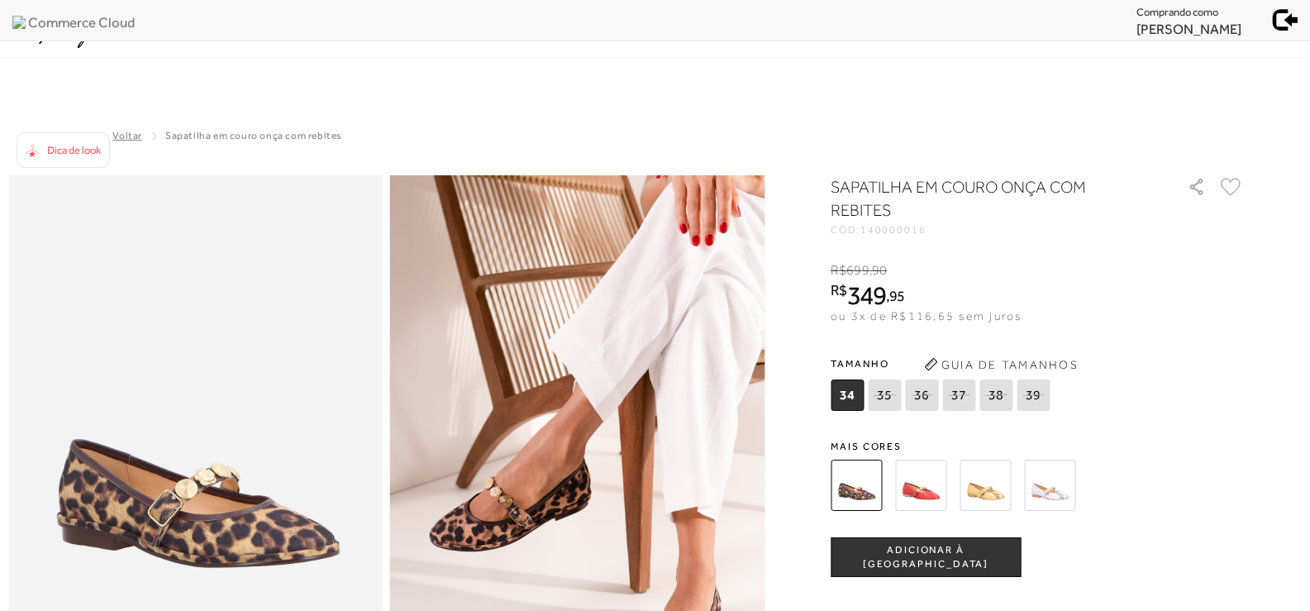
drag, startPoint x: 1186, startPoint y: 169, endPoint x: 1079, endPoint y: 125, distance: 115.6
click at [0, 0] on link "Sair" at bounding box center [0, 0] width 0 height 0
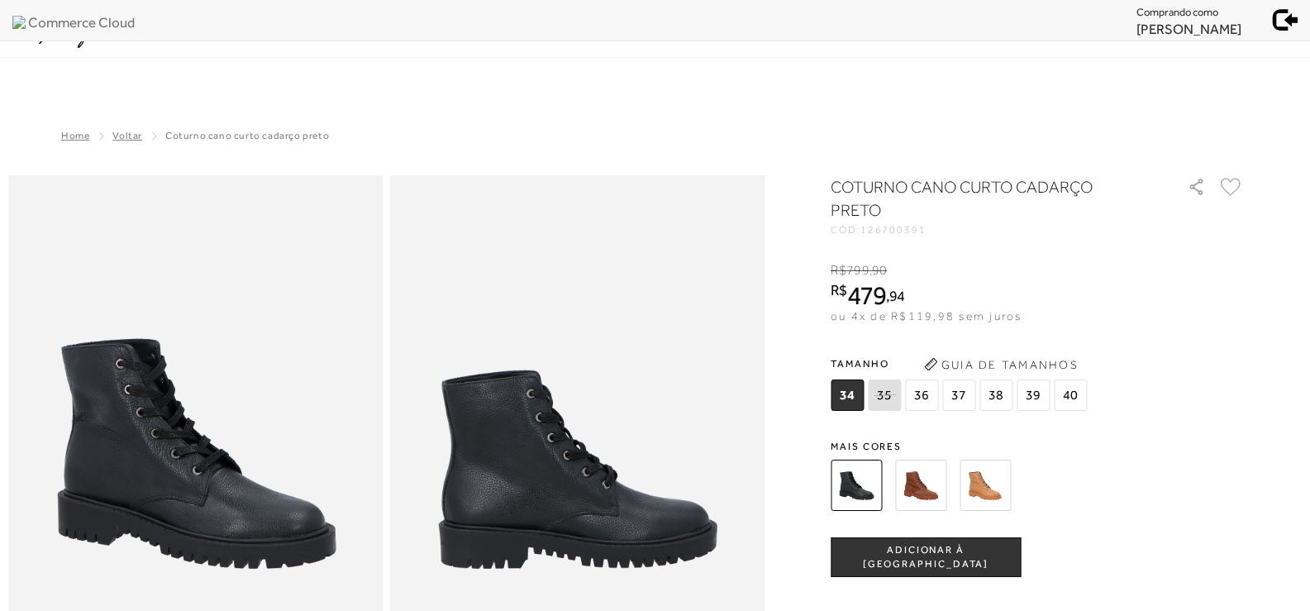
click at [1144, 26] on icon at bounding box center [1148, 28] width 15 height 16
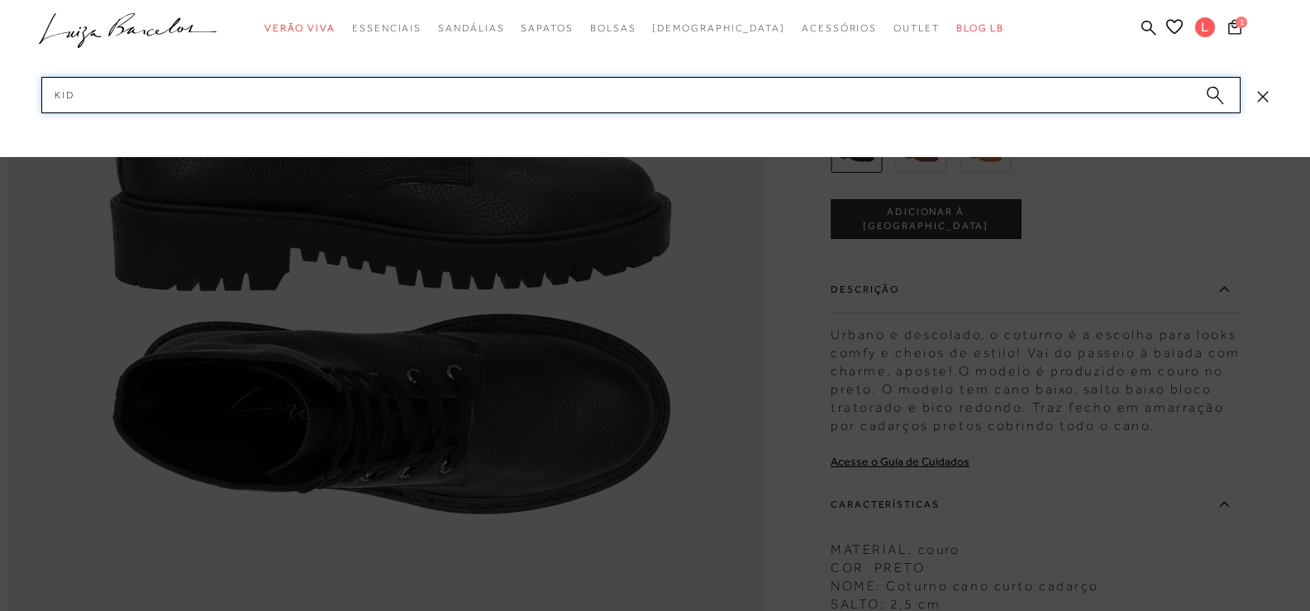
type input "kids"
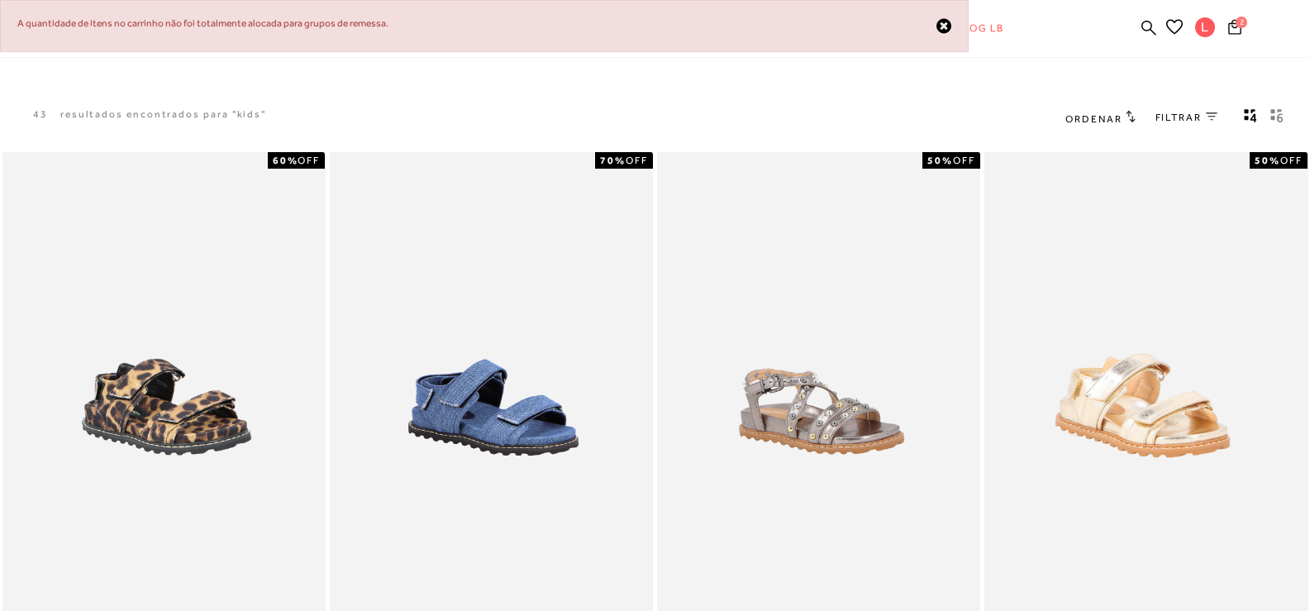
scroll to position [58, 0]
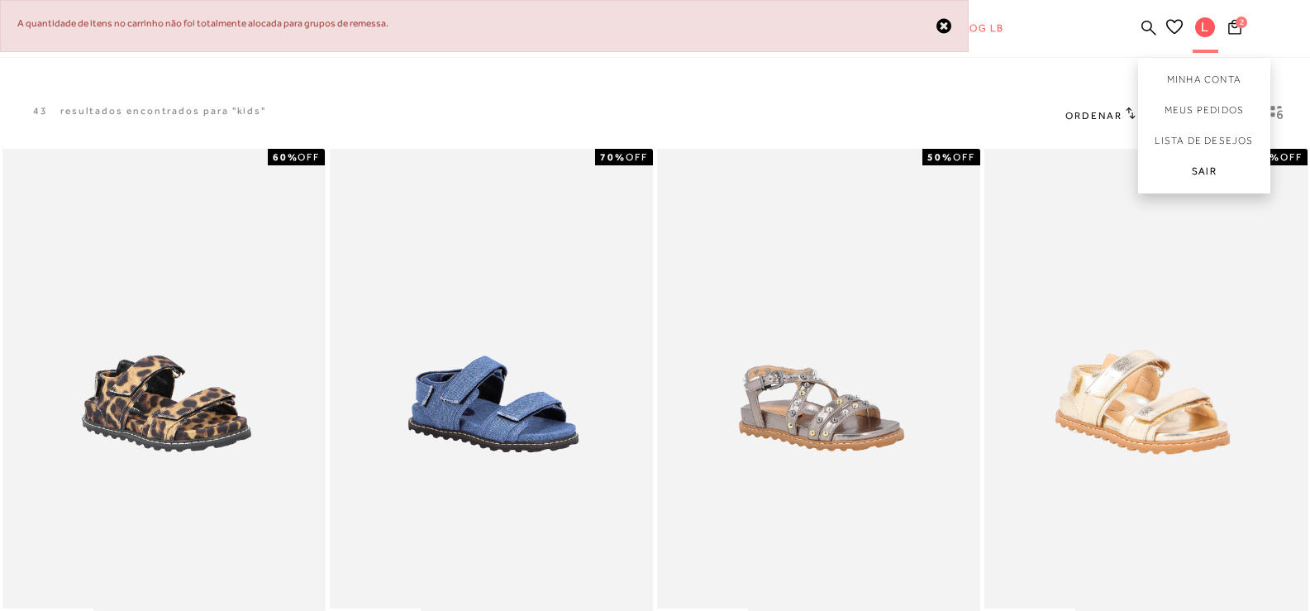
click at [1194, 166] on link "Sair" at bounding box center [1204, 174] width 132 height 37
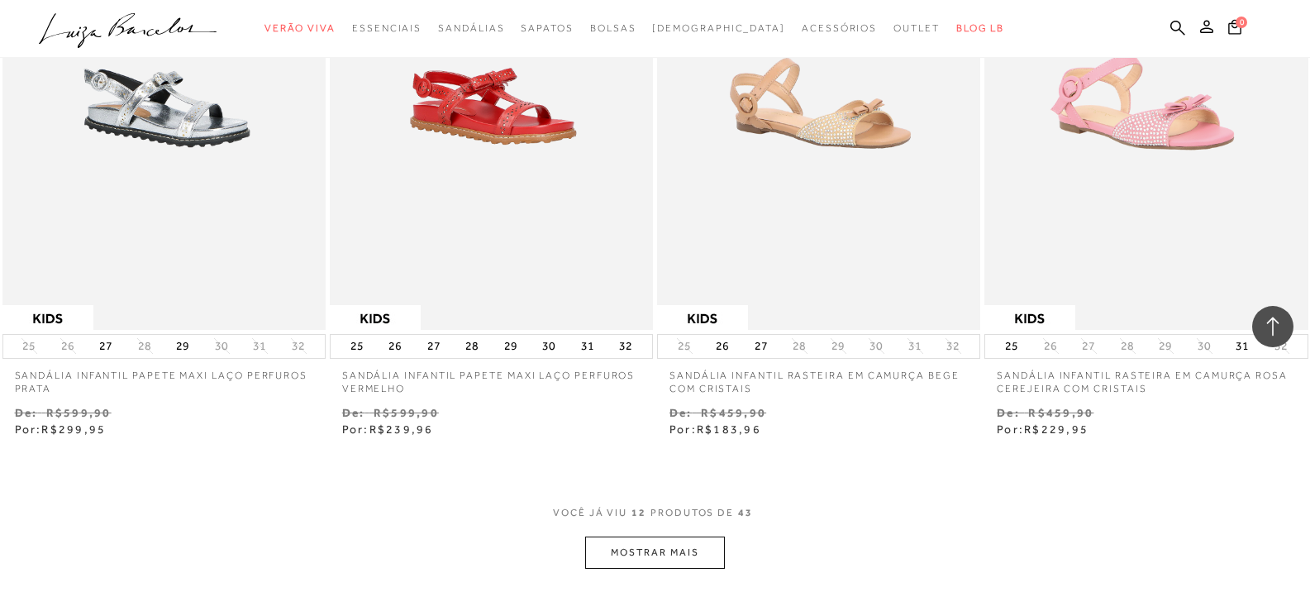
scroll to position [1570, 0]
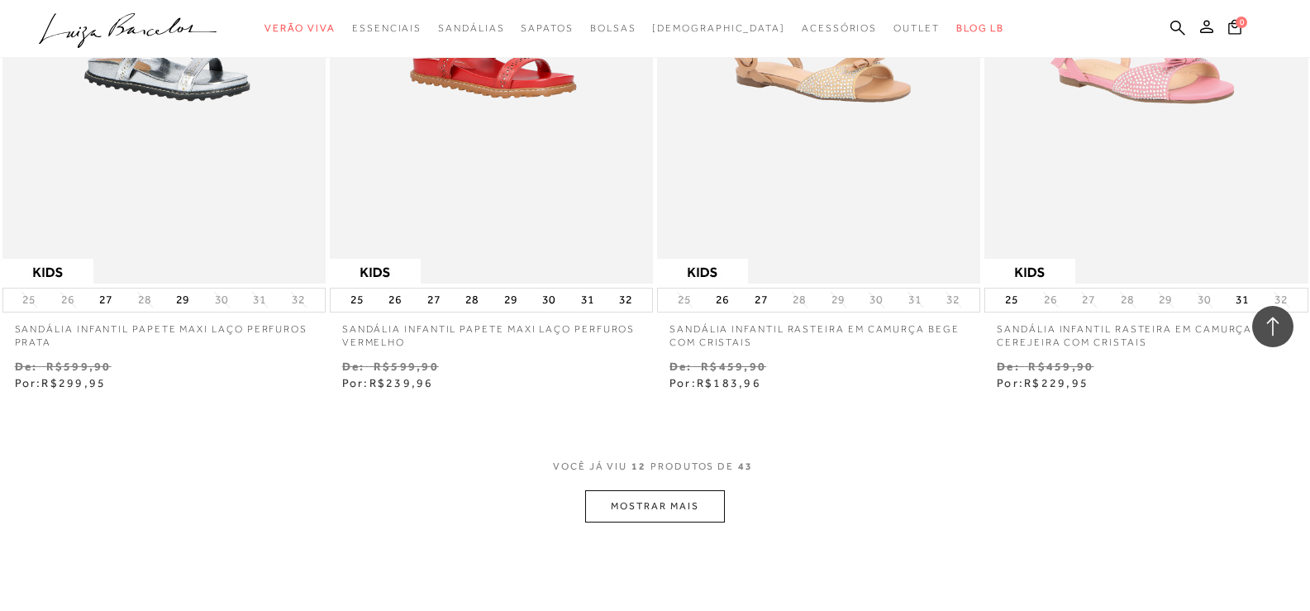
click at [621, 502] on button "MOSTRAR MAIS" at bounding box center [654, 506] width 139 height 32
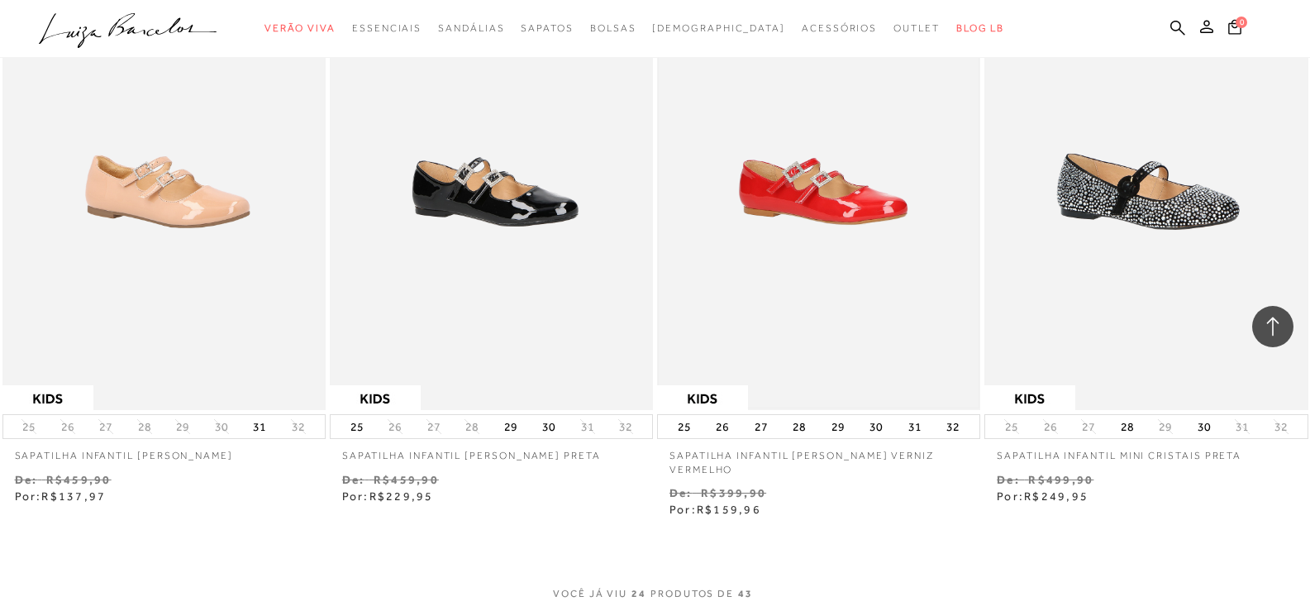
scroll to position [3305, 0]
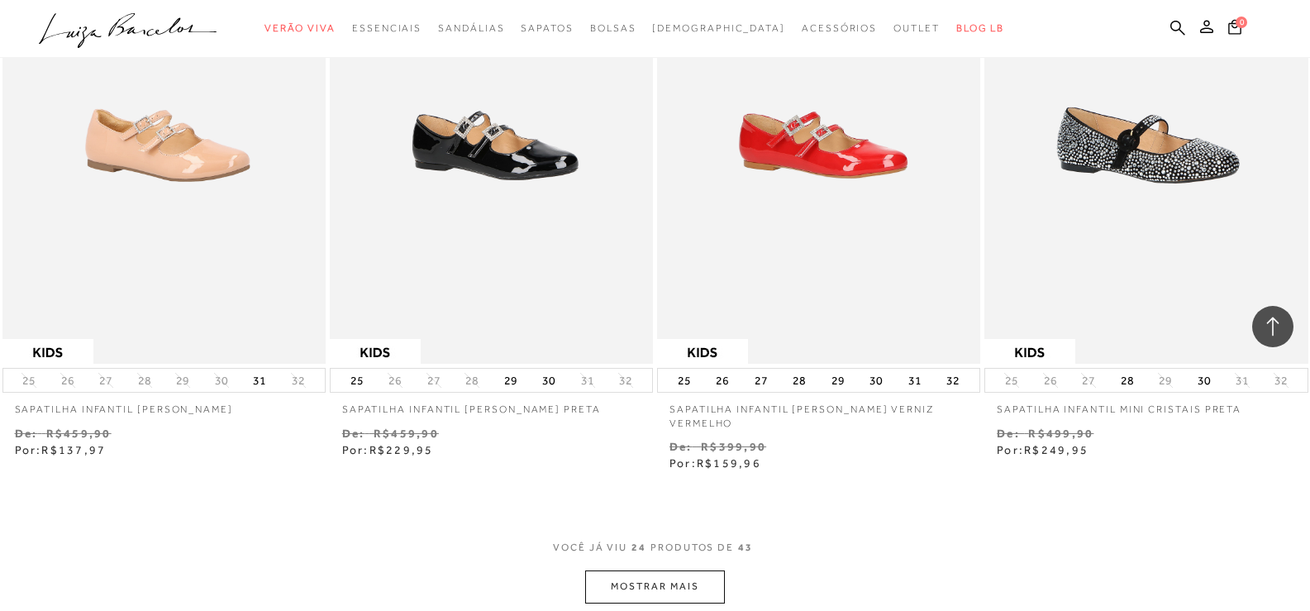
click at [630, 587] on button "MOSTRAR MAIS" at bounding box center [654, 586] width 139 height 32
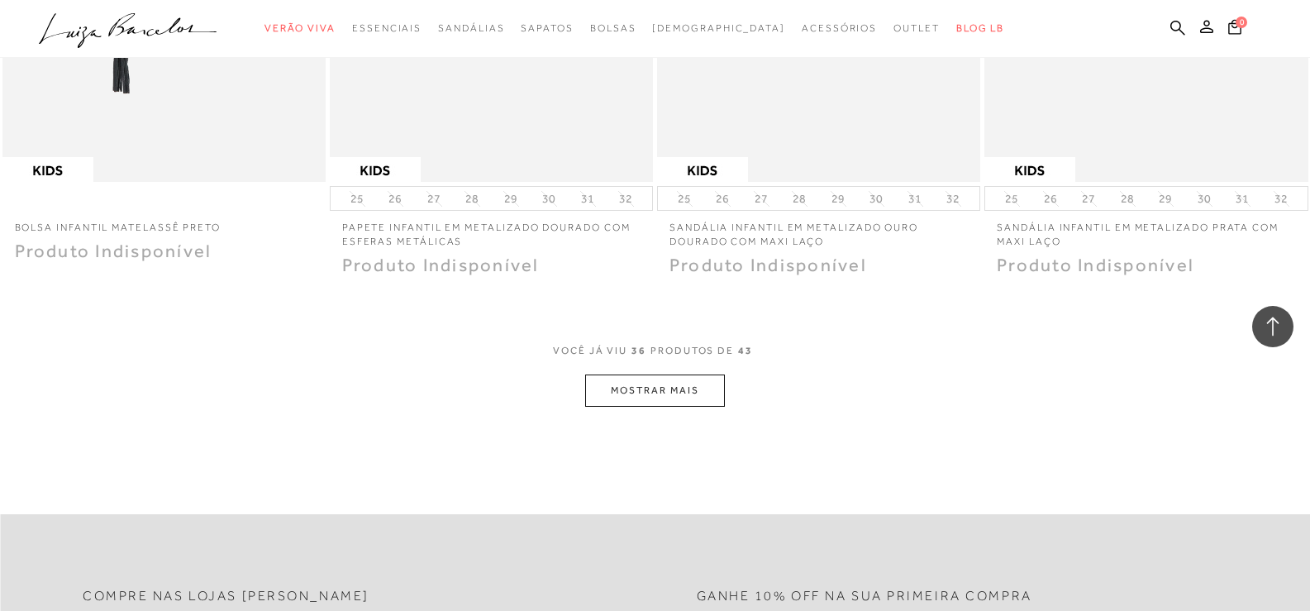
scroll to position [5371, 0]
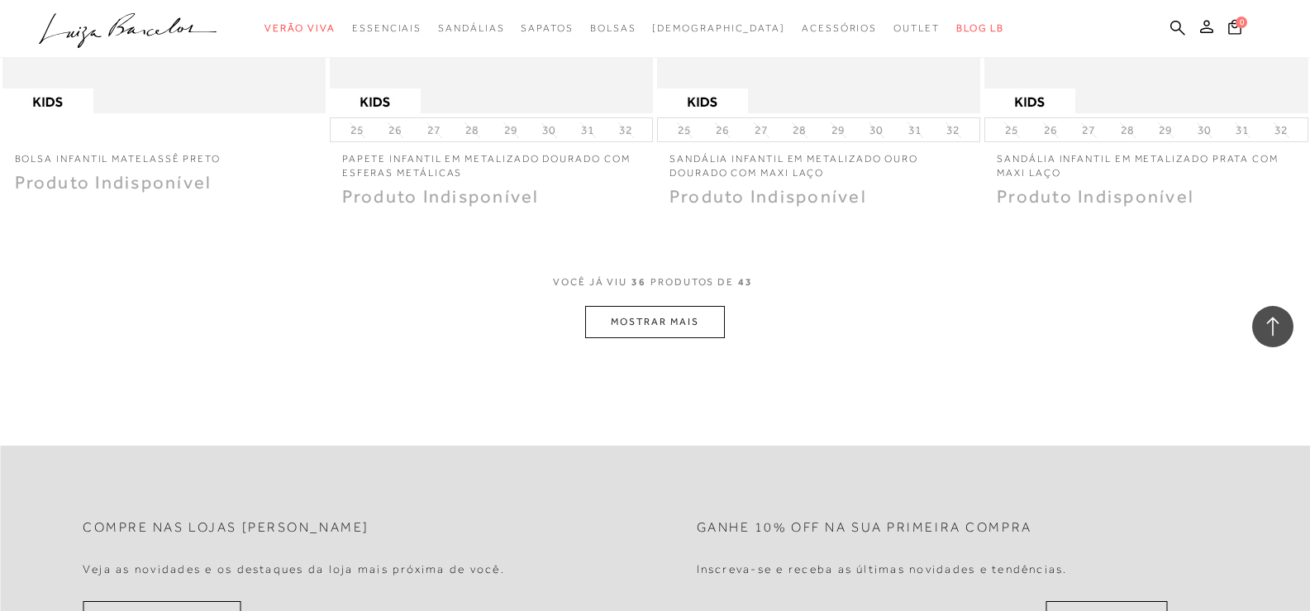
click at [663, 319] on button "MOSTRAR MAIS" at bounding box center [654, 322] width 139 height 32
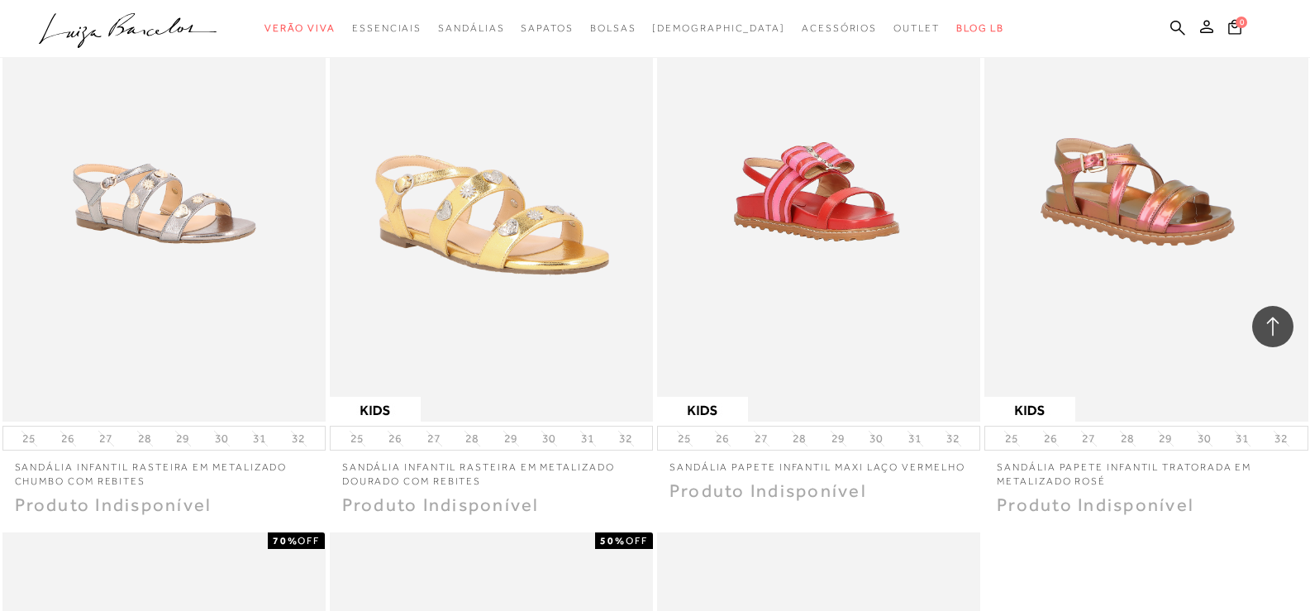
scroll to position [5619, 0]
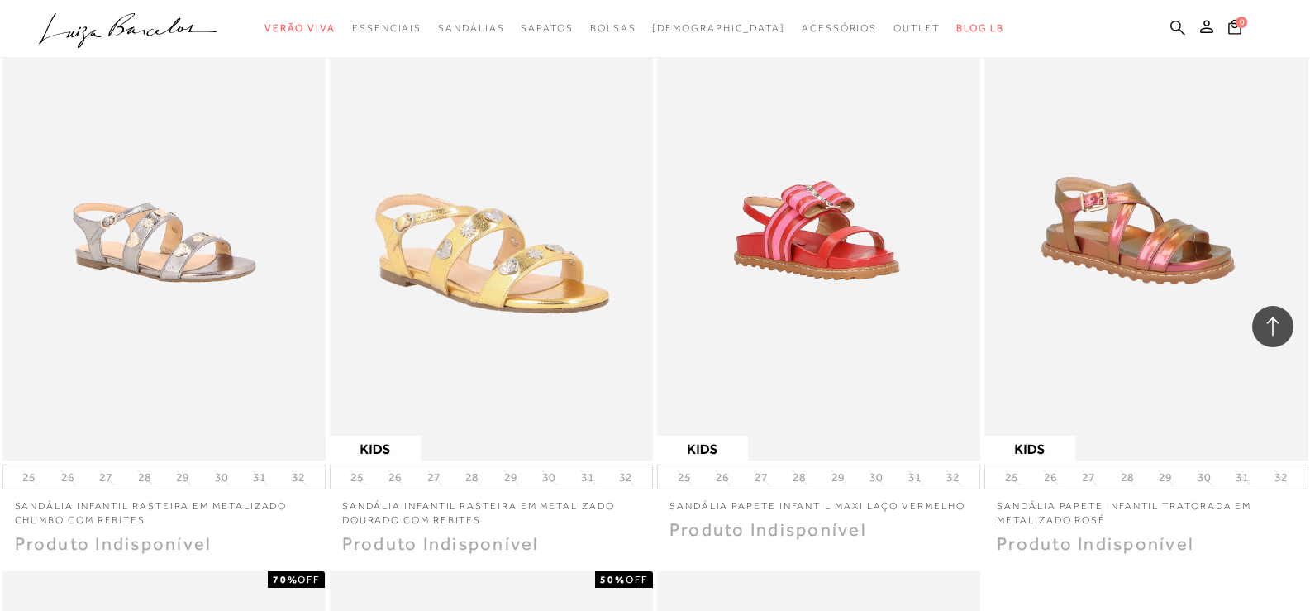
click at [1177, 24] on icon at bounding box center [1177, 28] width 15 height 16
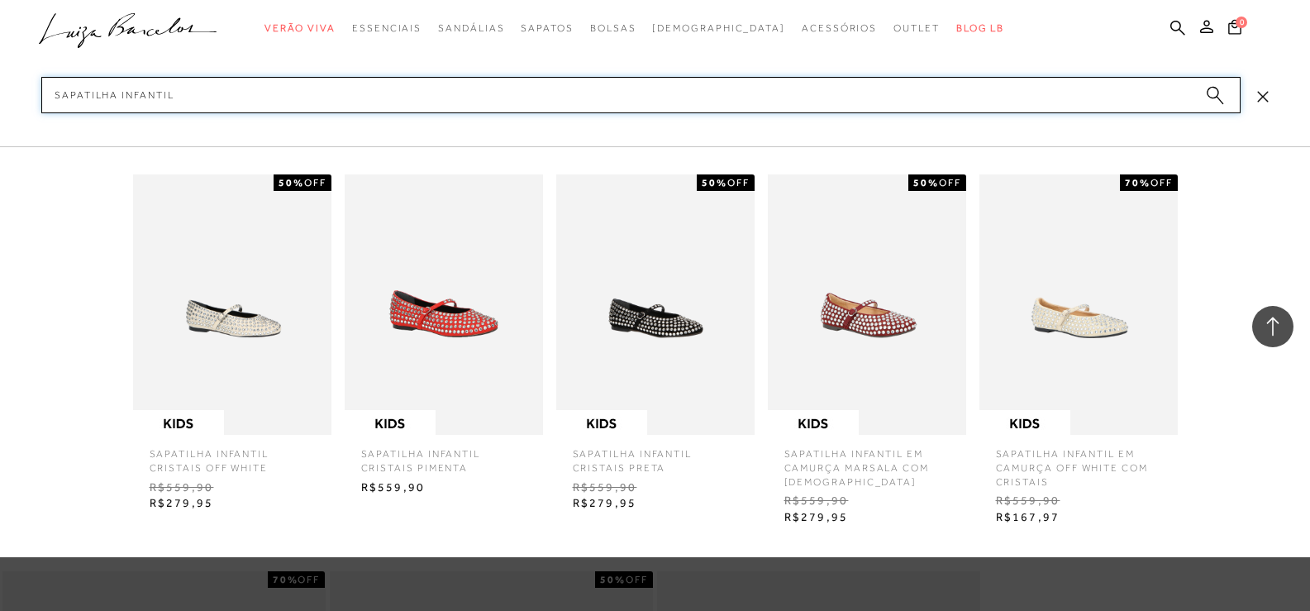
type input "sapatilha infantil"
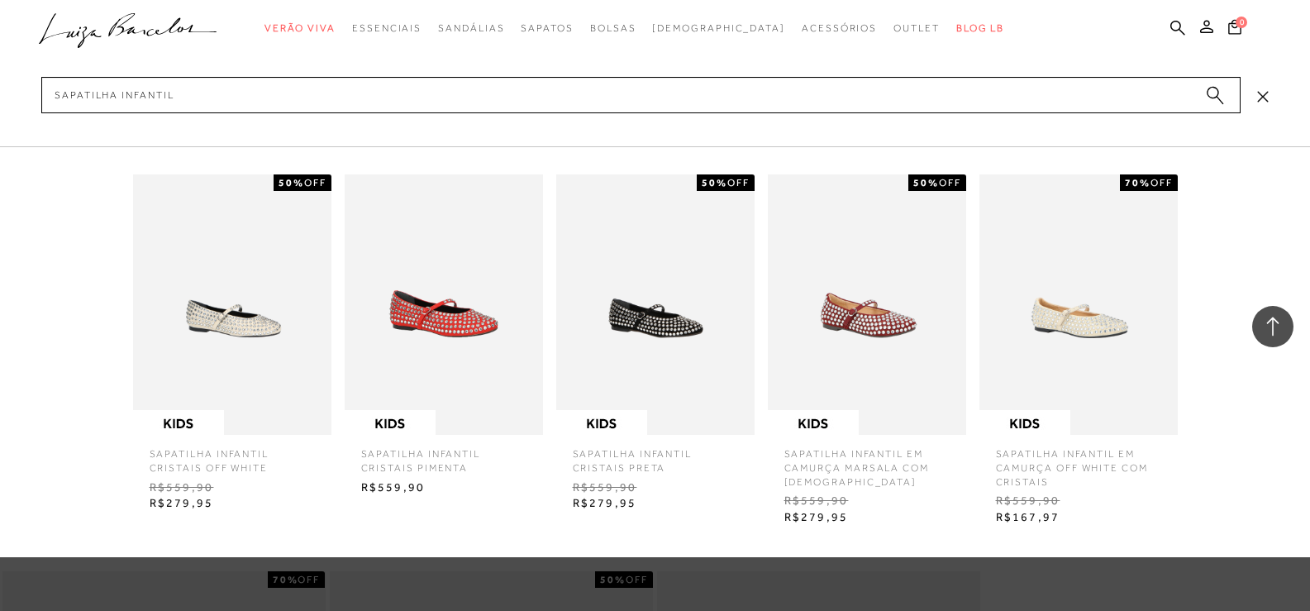
click at [1206, 91] on icon "submit" at bounding box center [1215, 95] width 18 height 19
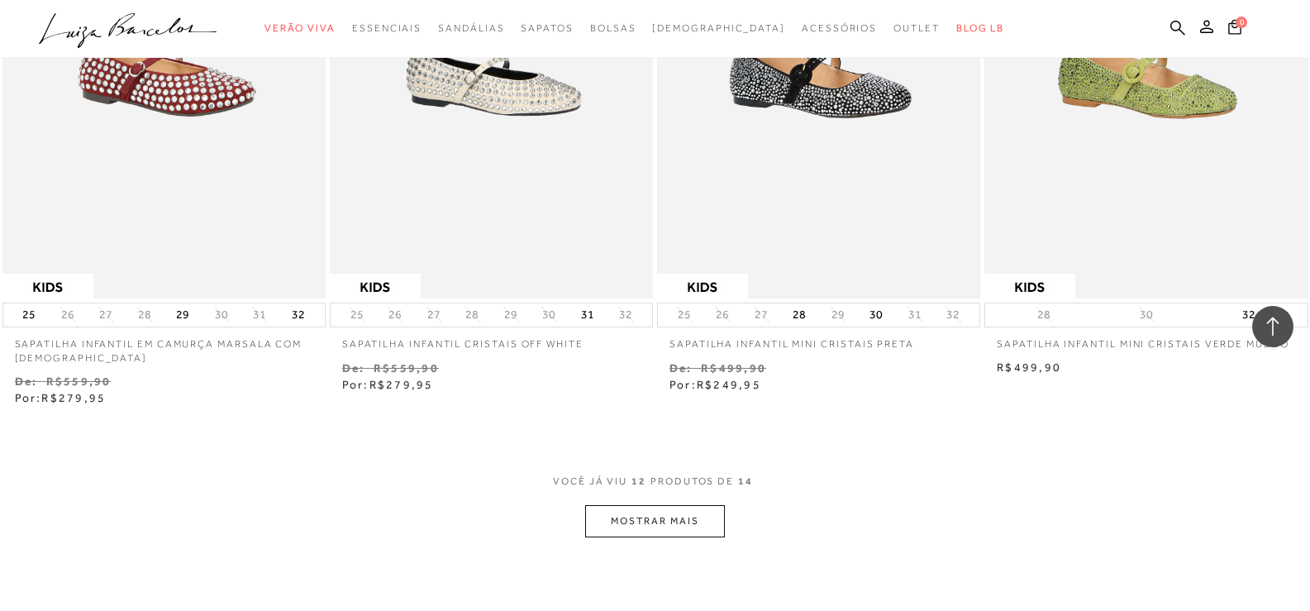
scroll to position [1570, 0]
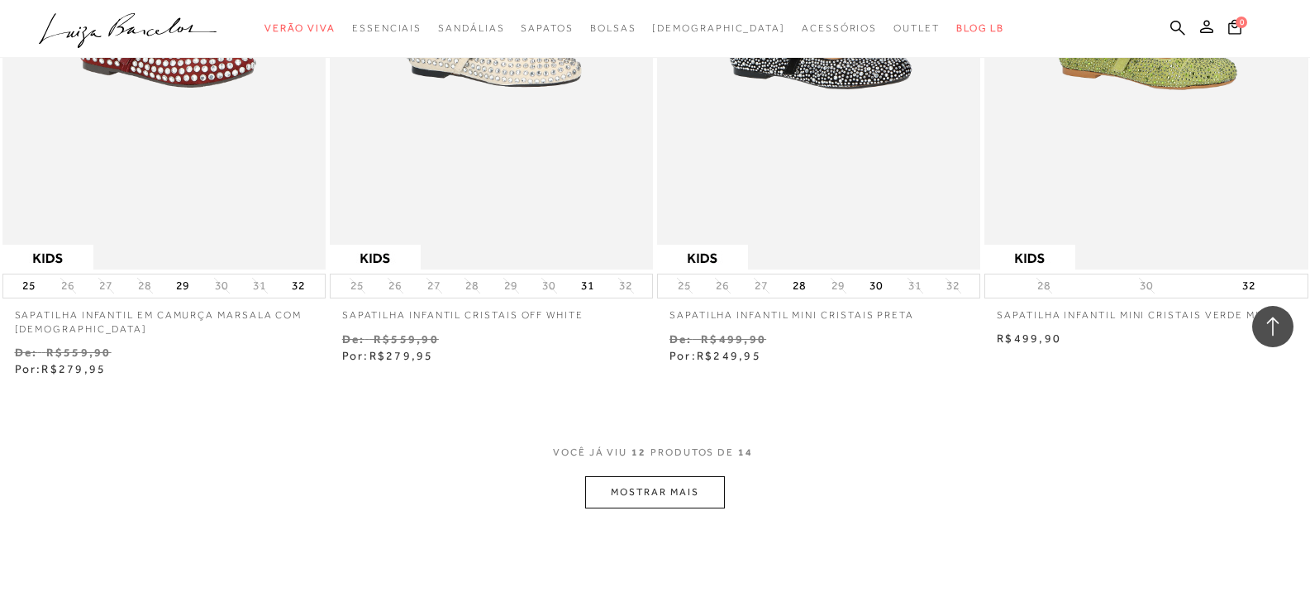
click at [698, 502] on button "MOSTRAR MAIS" at bounding box center [654, 492] width 139 height 32
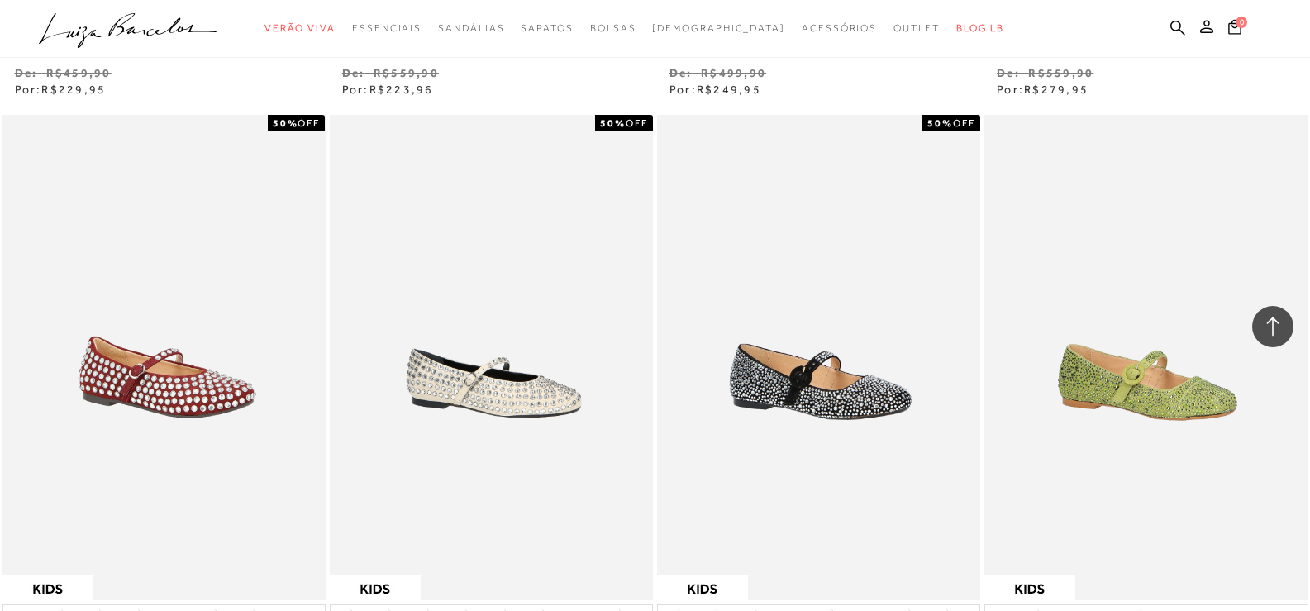
scroll to position [1157, 0]
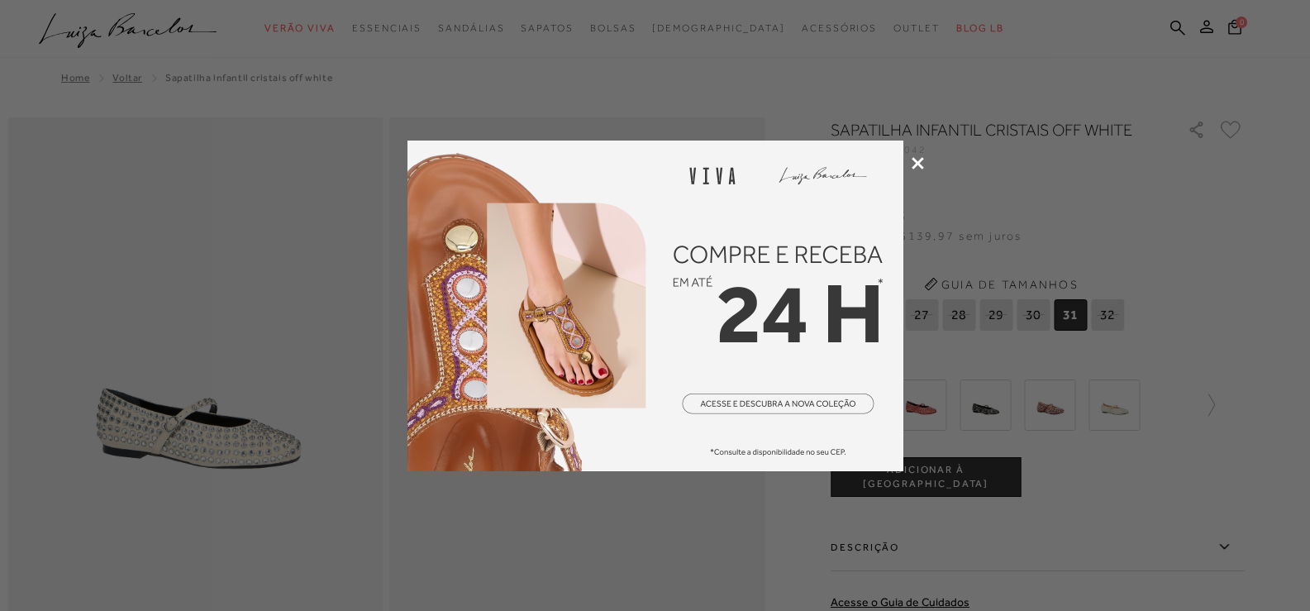
click at [912, 168] on icon at bounding box center [917, 163] width 12 height 12
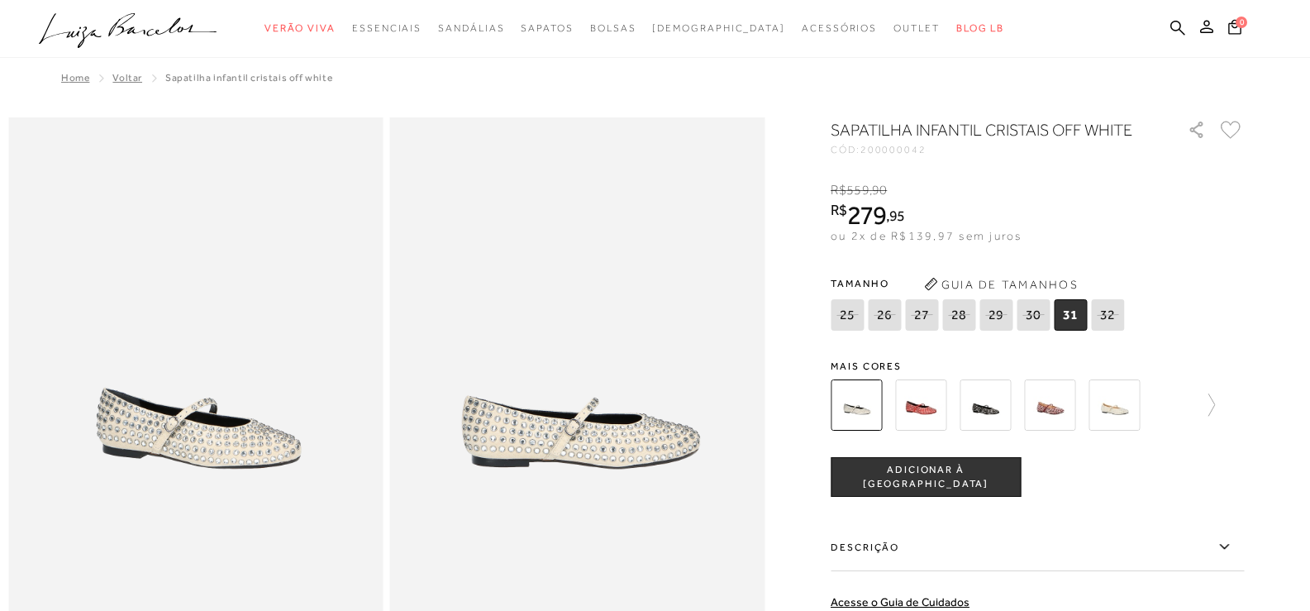
click at [1025, 284] on button "Guia de Tamanhos" at bounding box center [1000, 284] width 165 height 26
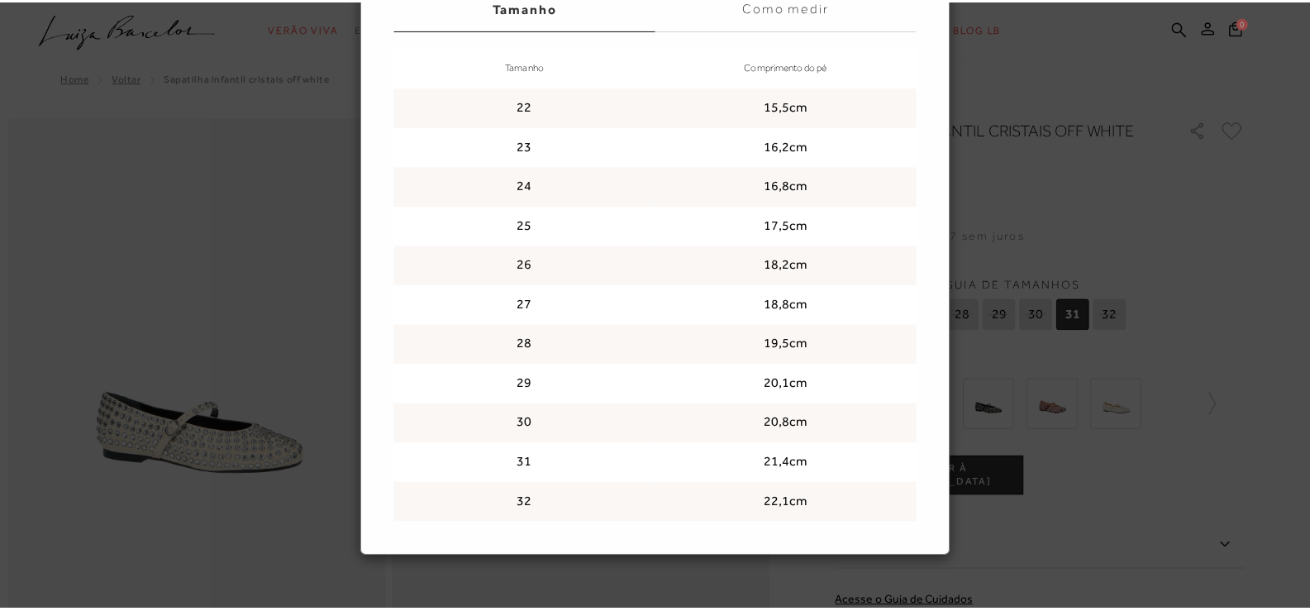
scroll to position [159, 0]
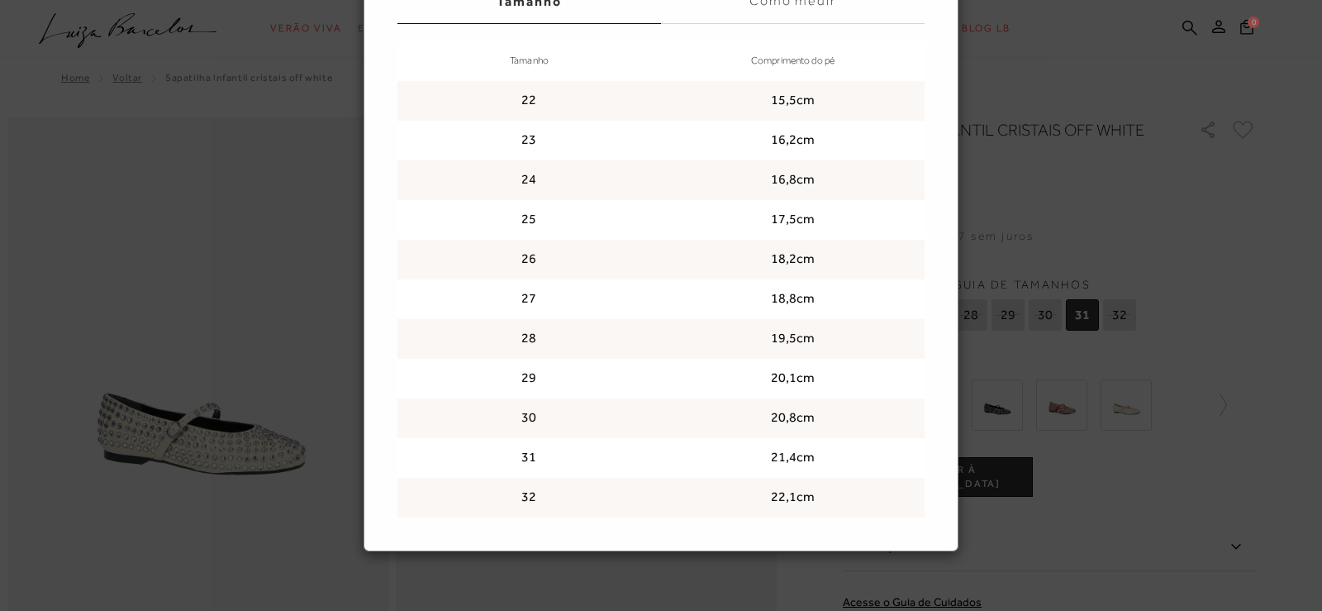
click at [1187, 220] on div "Guia de tamanhos Guia de tamanhos Tamanho Como medir Tamanho Comprimento do pé …" at bounding box center [661, 305] width 1322 height 611
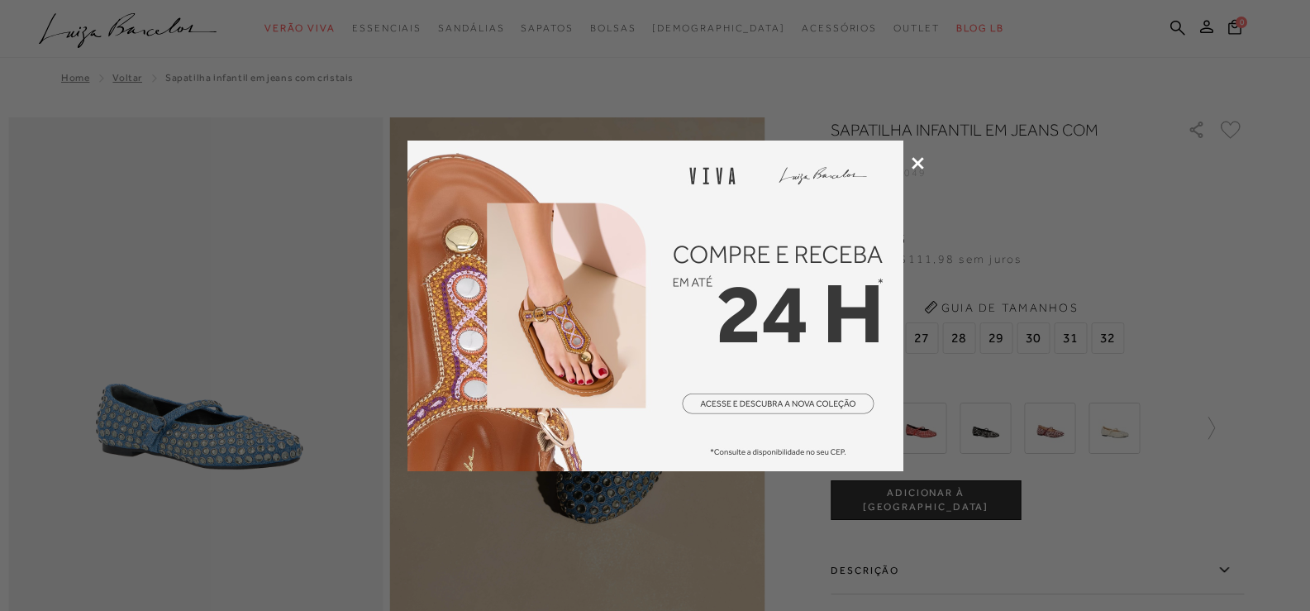
click at [916, 164] on icon at bounding box center [917, 163] width 12 height 12
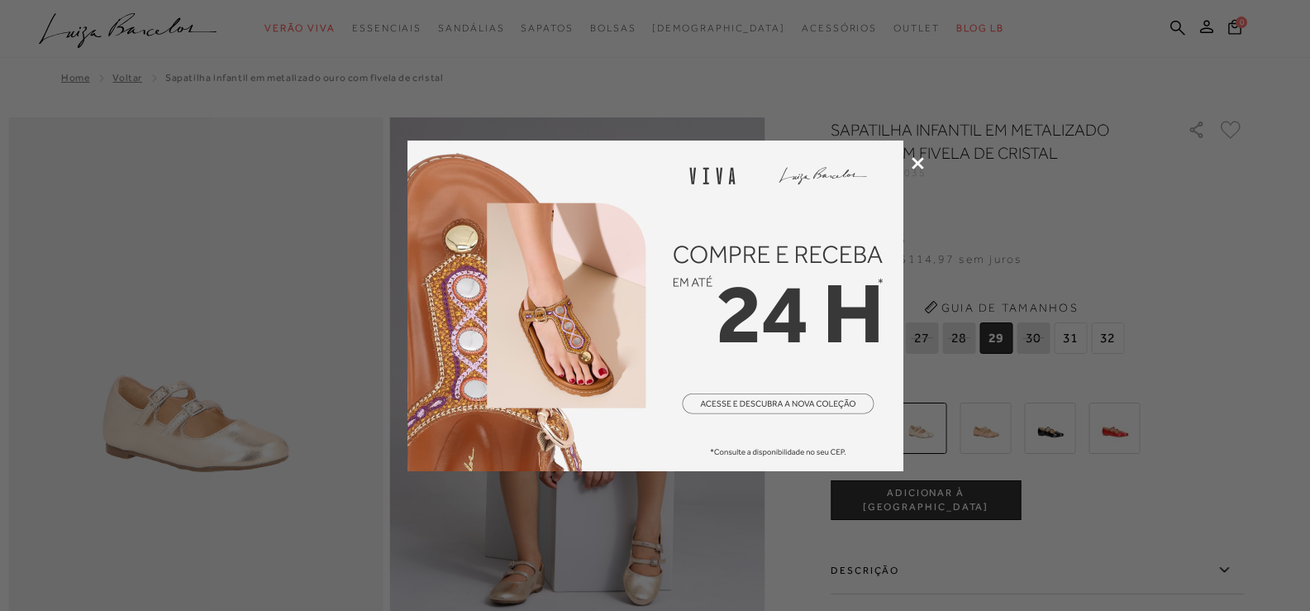
click at [914, 162] on icon at bounding box center [917, 163] width 12 height 12
